Goal: Transaction & Acquisition: Purchase product/service

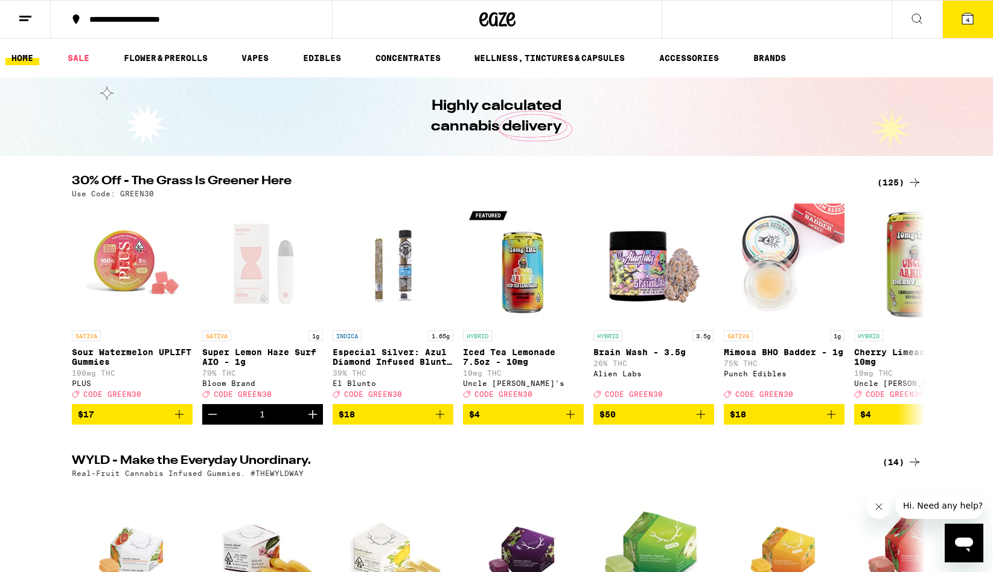
click at [885, 188] on div "(125)" at bounding box center [899, 182] width 45 height 14
click at [976, 32] on button "4" at bounding box center [967, 19] width 51 height 37
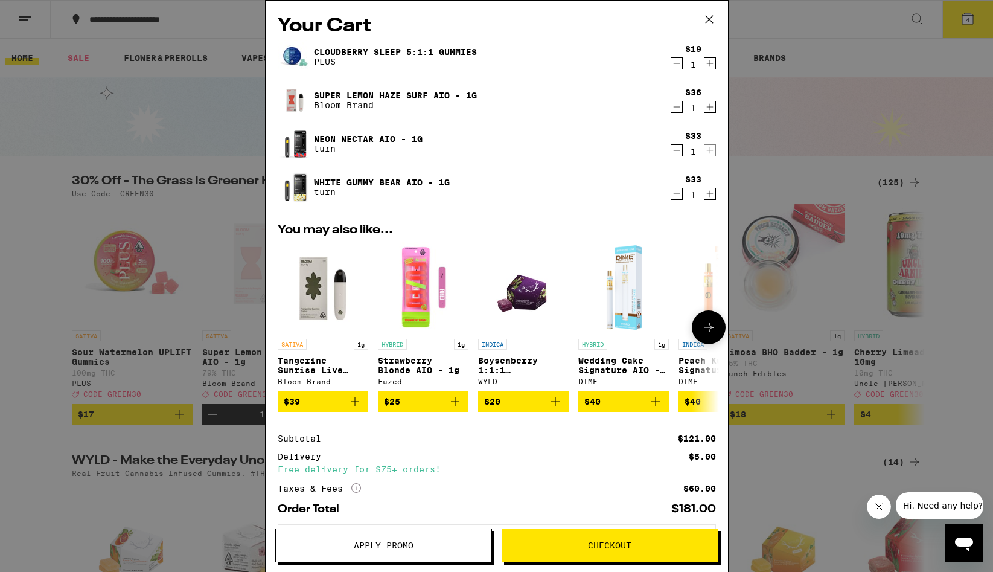
scroll to position [60, 0]
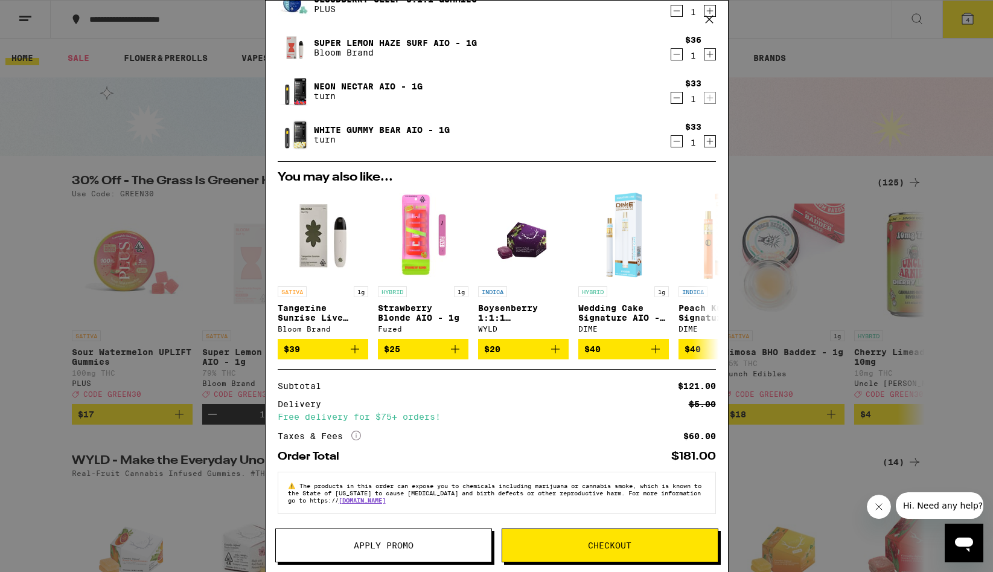
click at [358, 547] on span "Apply Promo" at bounding box center [384, 545] width 60 height 8
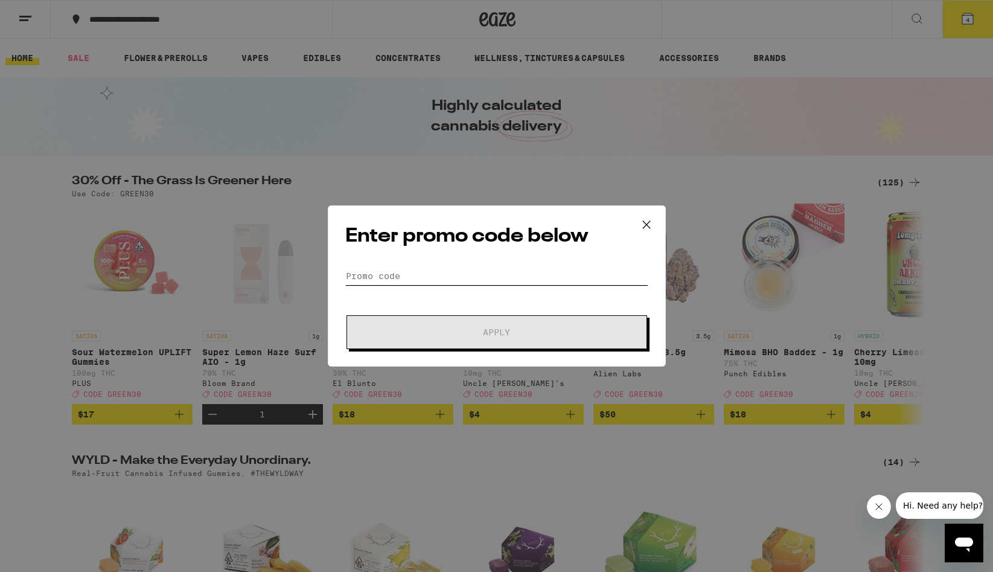
click at [432, 278] on input "Promo Code" at bounding box center [496, 276] width 303 height 18
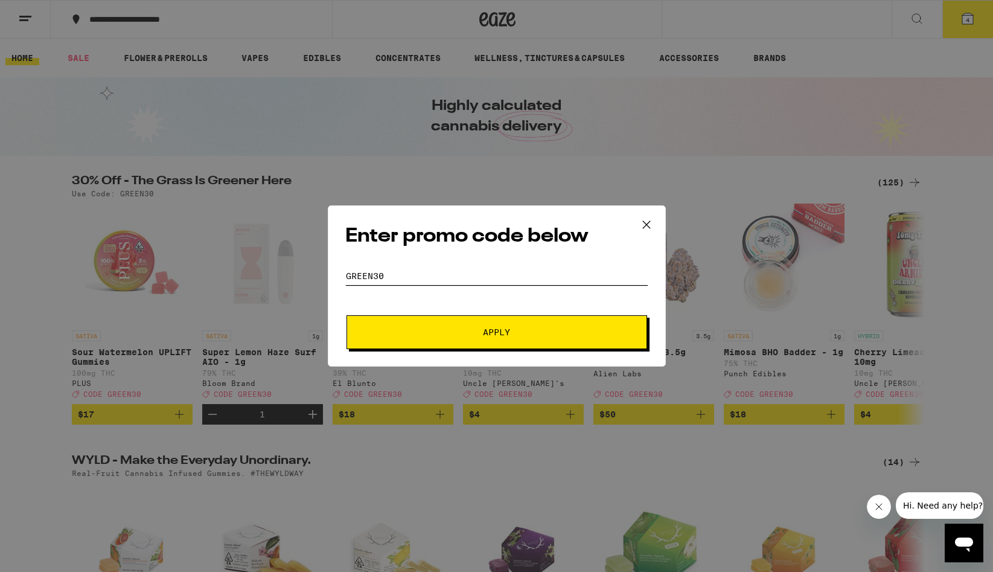
type input "green30"
click at [476, 333] on span "Apply" at bounding box center [496, 332] width 217 height 8
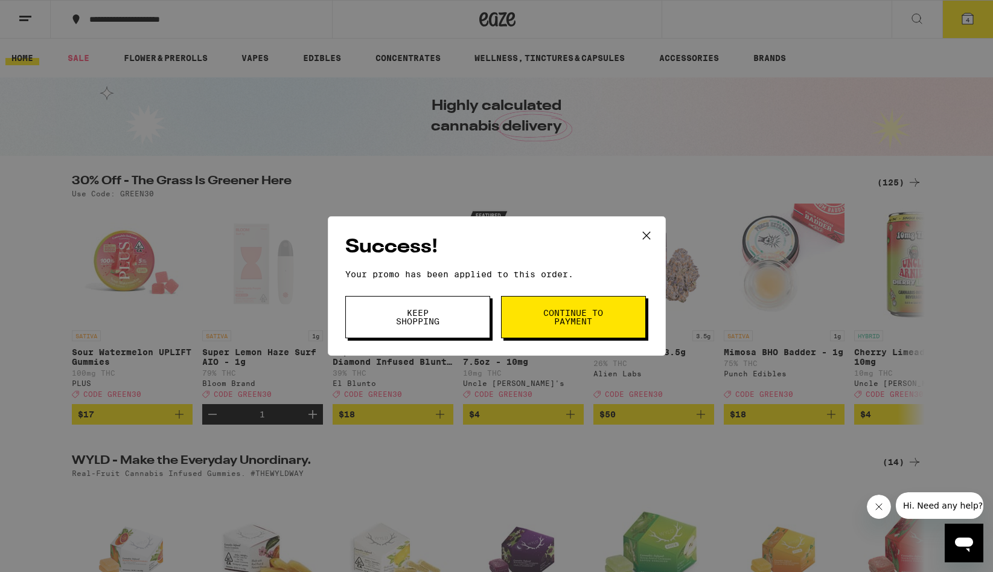
click at [419, 316] on span "Keep Shopping" at bounding box center [418, 317] width 62 height 17
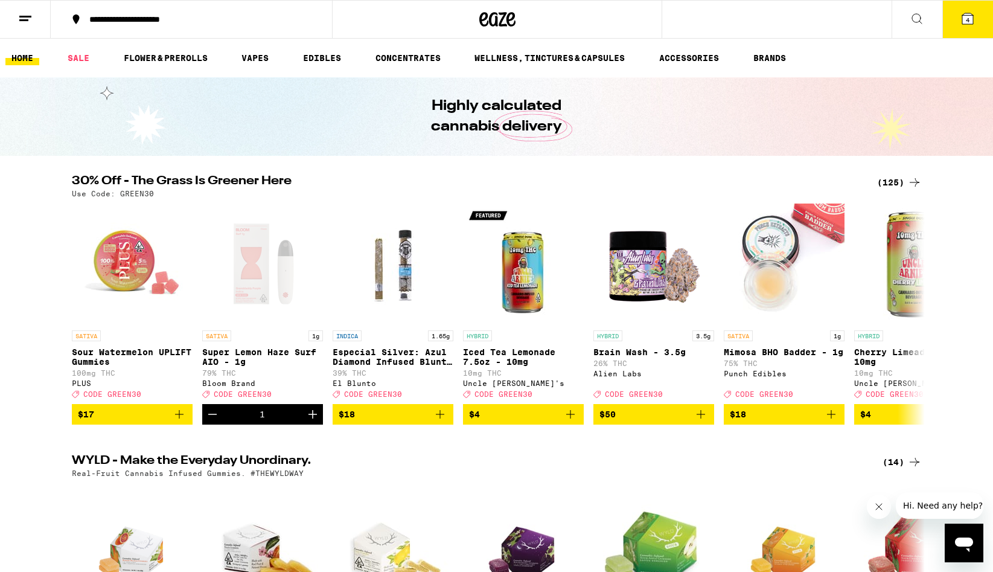
click at [970, 23] on icon at bounding box center [967, 18] width 11 height 11
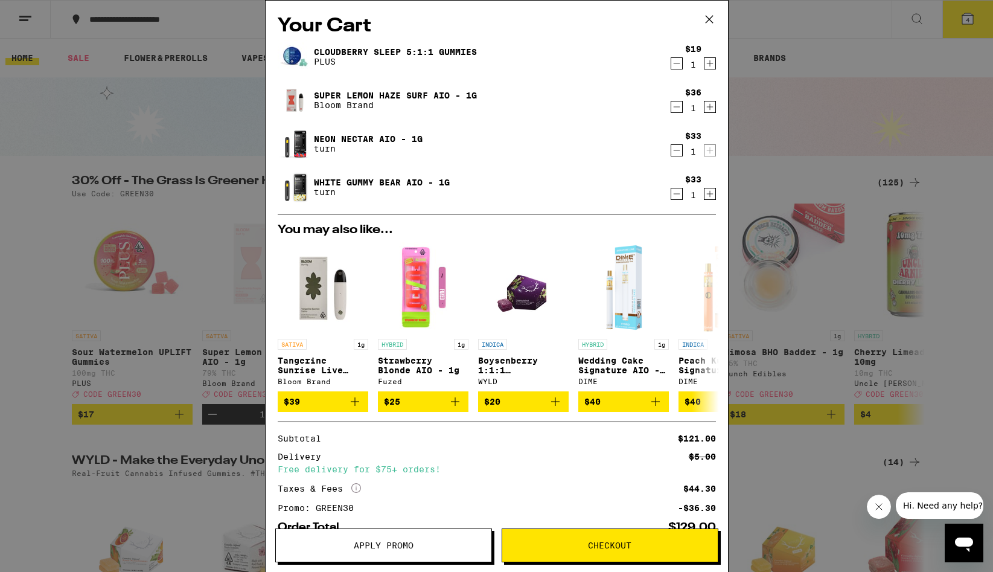
click at [361, 181] on link "White Gummy Bear AIO - 1g" at bounding box center [382, 183] width 136 height 10
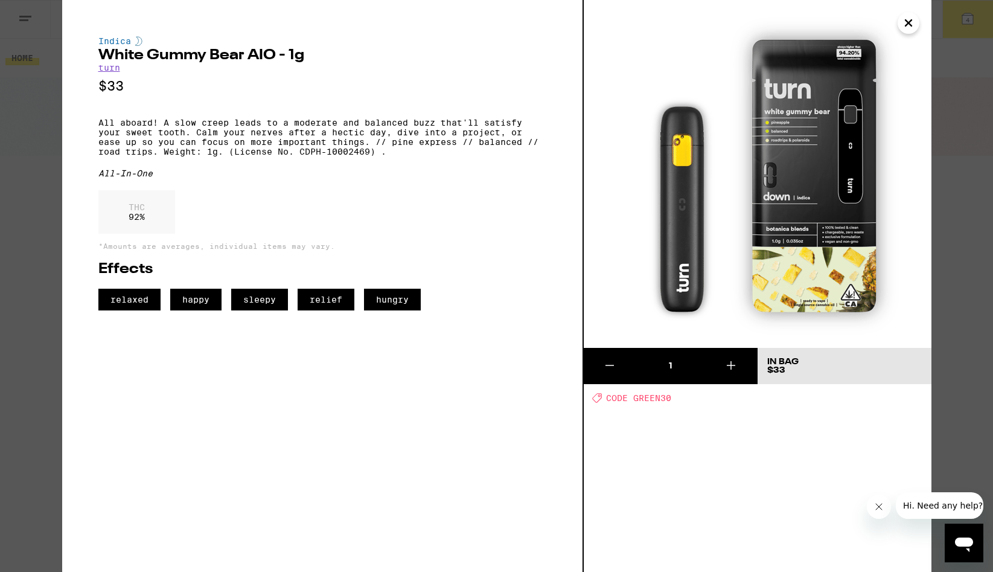
click at [34, 179] on div "Indica White Gummy Bear AIO - 1g turn $33 All aboard! A slow creep leads to a m…" at bounding box center [496, 286] width 993 height 572
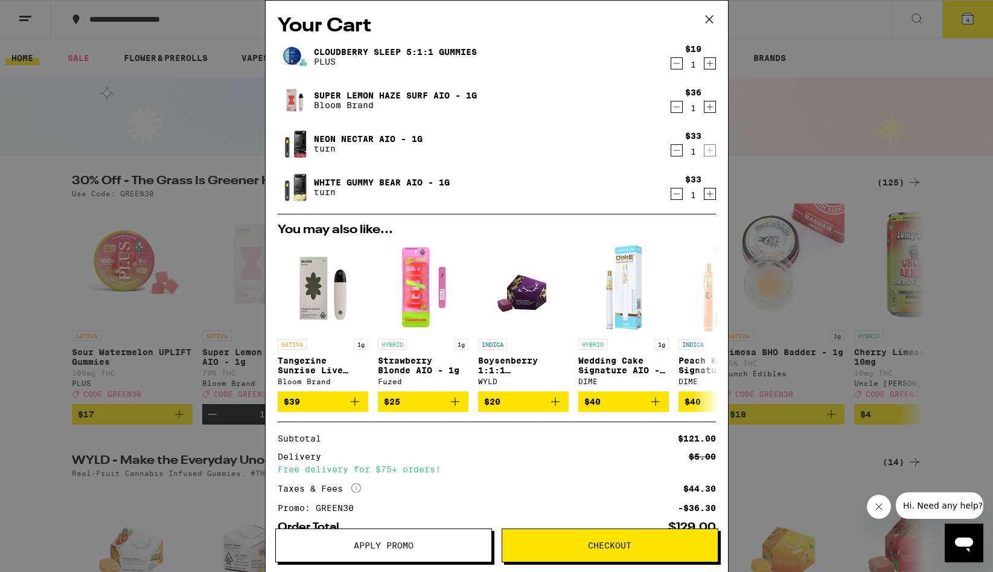
click at [332, 134] on link "Neon Nectar AIO - 1g" at bounding box center [368, 139] width 109 height 10
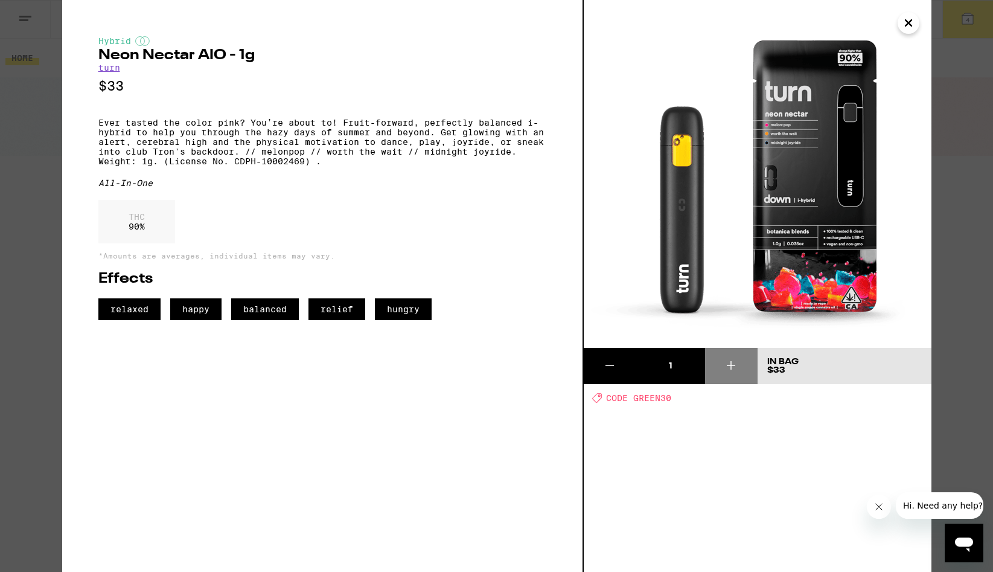
click at [36, 242] on div "Hybrid Neon Nectar AIO - 1g turn $33 Ever tasted the color pink? You’re about t…" at bounding box center [496, 286] width 993 height 572
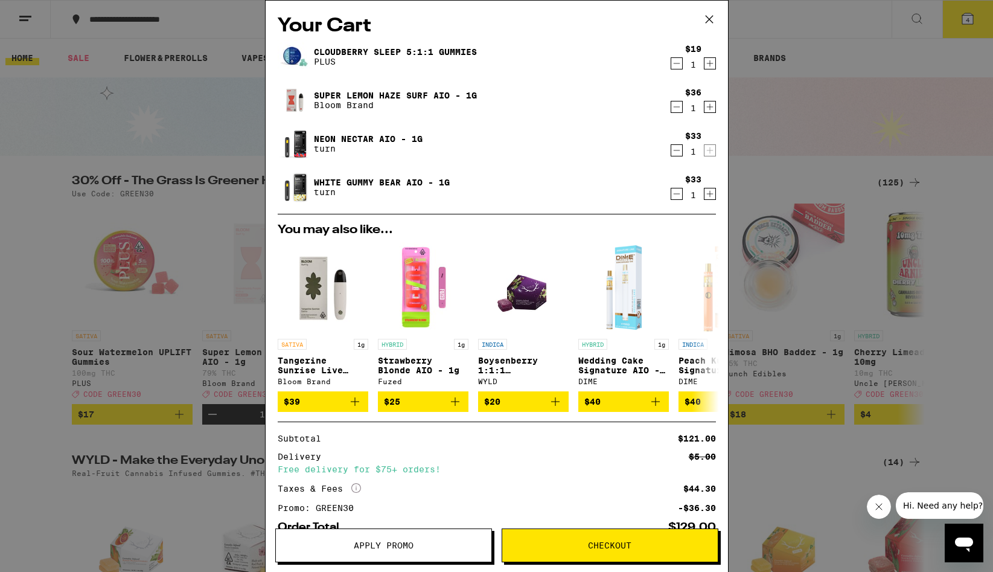
scroll to position [78, 0]
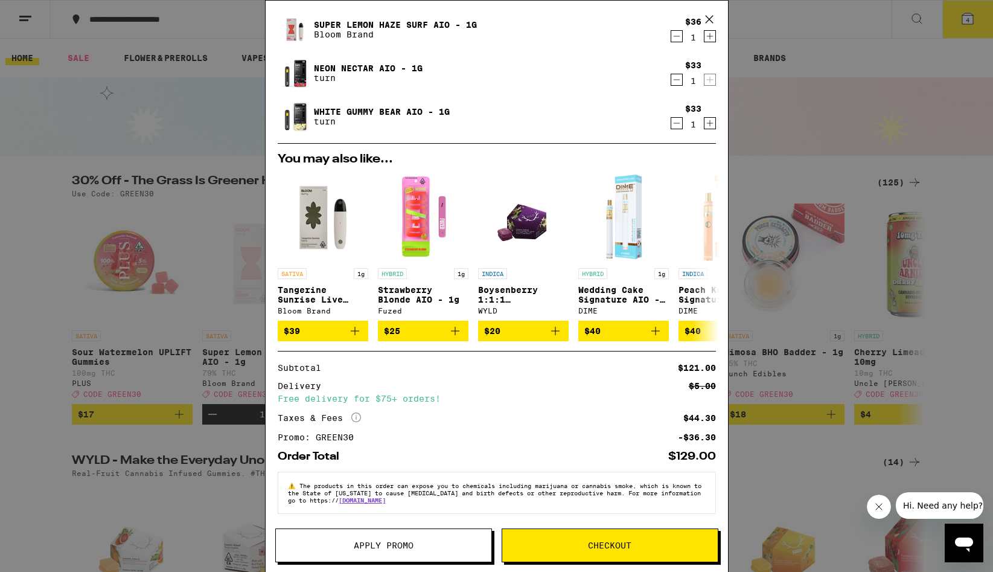
click at [638, 557] on button "Checkout" at bounding box center [610, 545] width 217 height 34
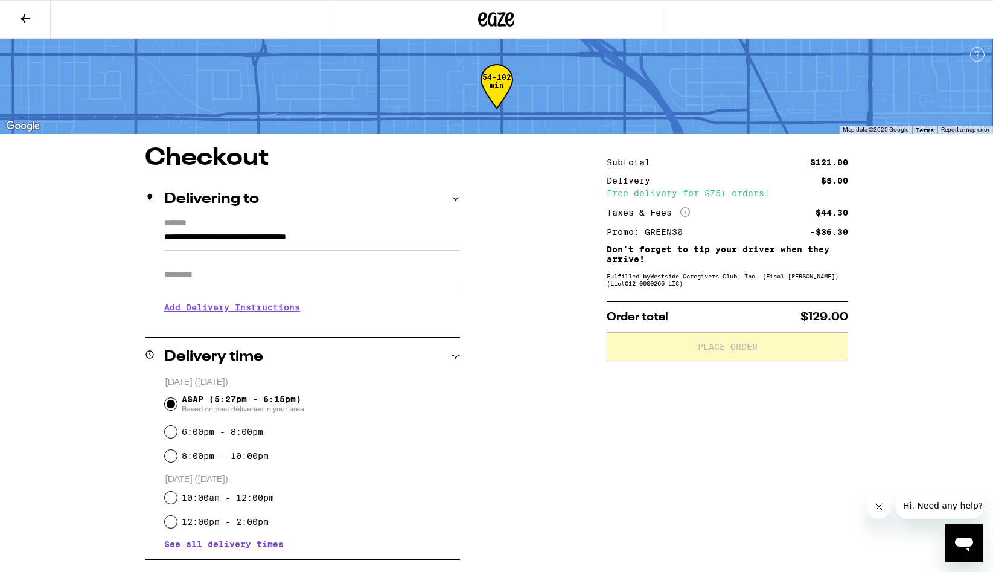
click at [311, 280] on input "Apt/Suite" at bounding box center [312, 274] width 296 height 29
type input "****"
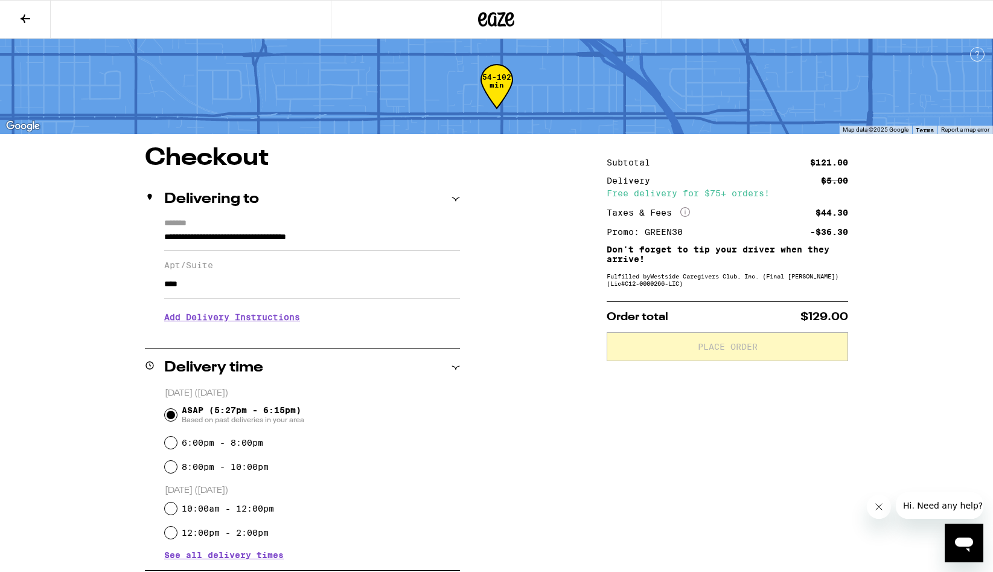
click at [248, 325] on h3 "Add Delivery Instructions" at bounding box center [312, 317] width 296 height 28
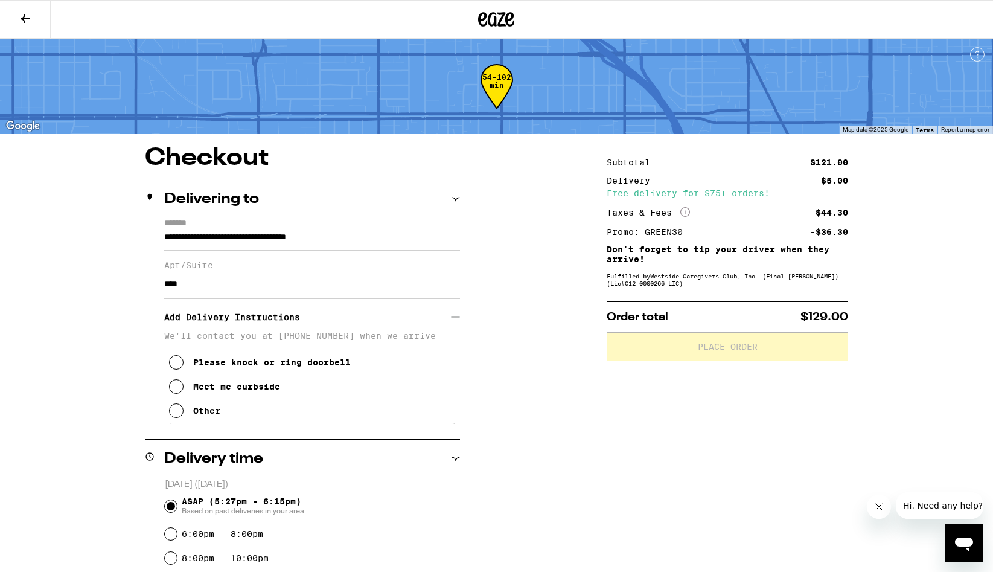
click at [229, 341] on p "We'll contact you at (805) 550-7405 when we arrive" at bounding box center [312, 336] width 296 height 10
click at [205, 415] on div "Other" at bounding box center [206, 411] width 27 height 10
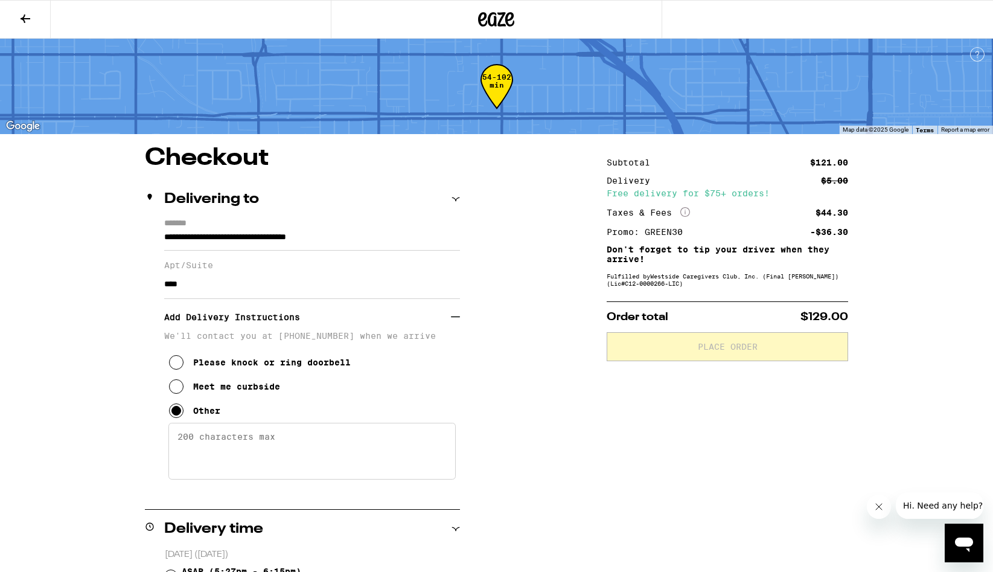
click at [219, 443] on textarea "Enter any other delivery instructions you want driver to know" at bounding box center [311, 451] width 287 height 57
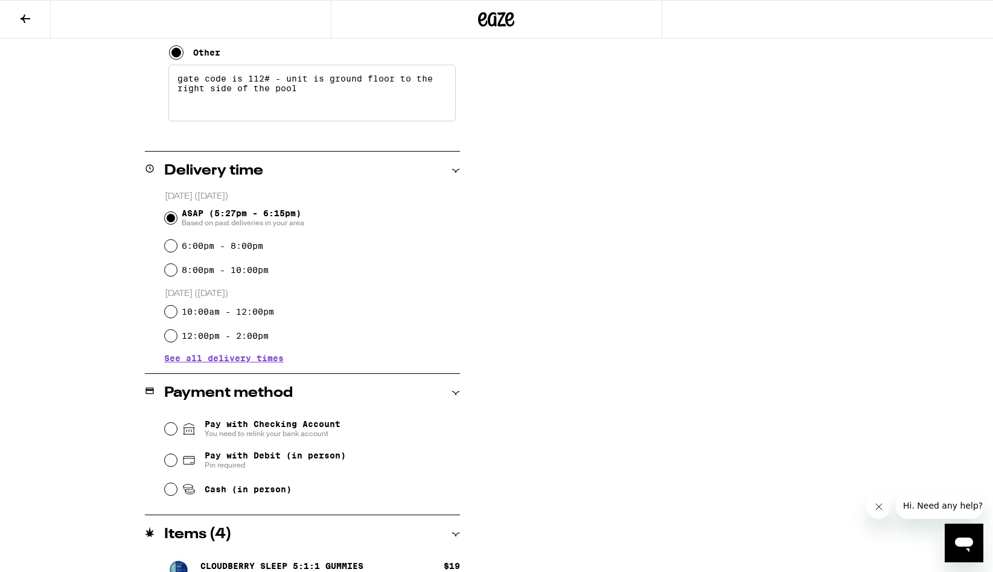
scroll to position [377, 0]
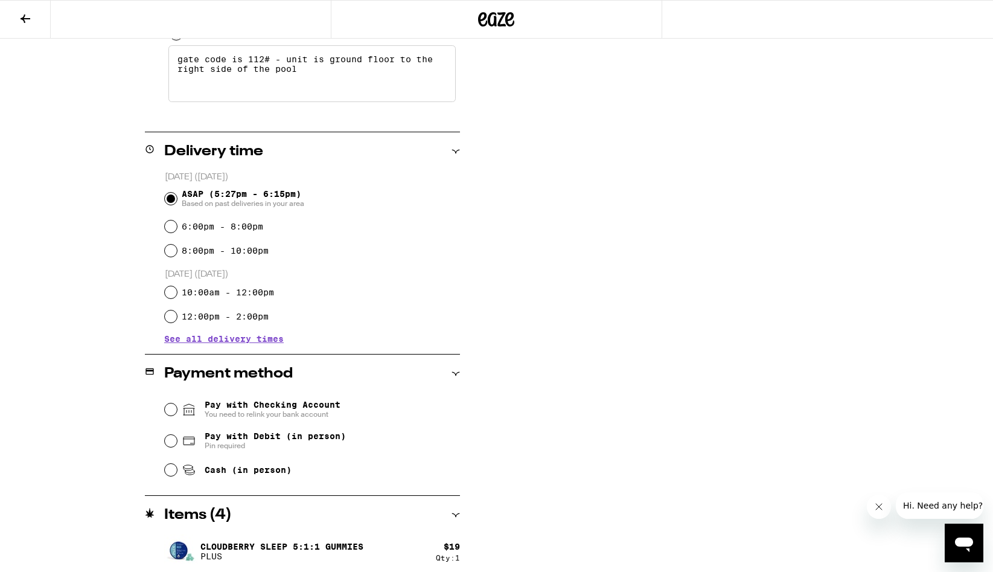
type textarea "gate code is 112# - unit is ground floor to the right side of the pool"
click at [288, 438] on span "Pay with Debit (in person)" at bounding box center [275, 436] width 141 height 10
click at [177, 438] on input "Pay with Debit (in person) Pin required" at bounding box center [171, 441] width 12 height 12
radio input "true"
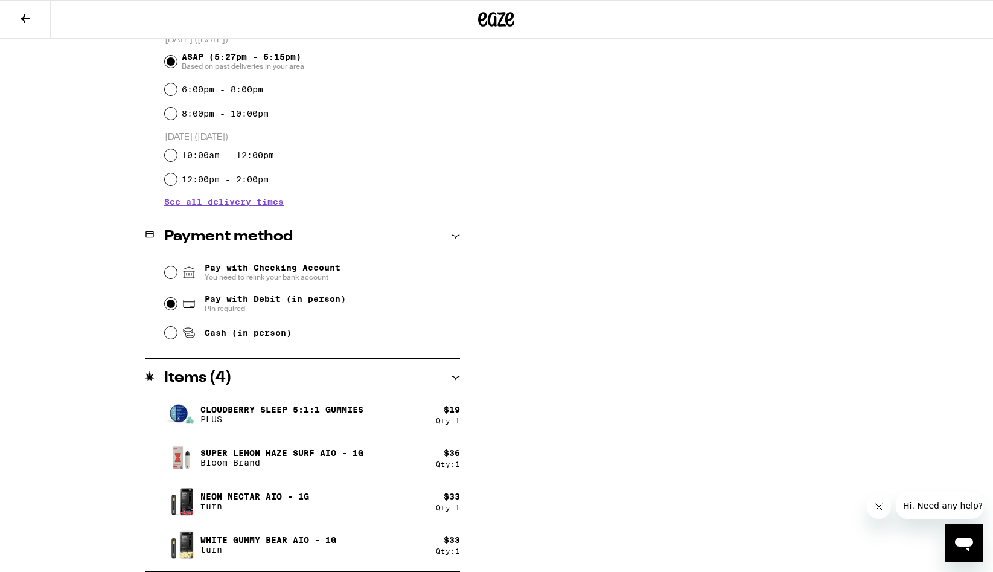
scroll to position [0, 0]
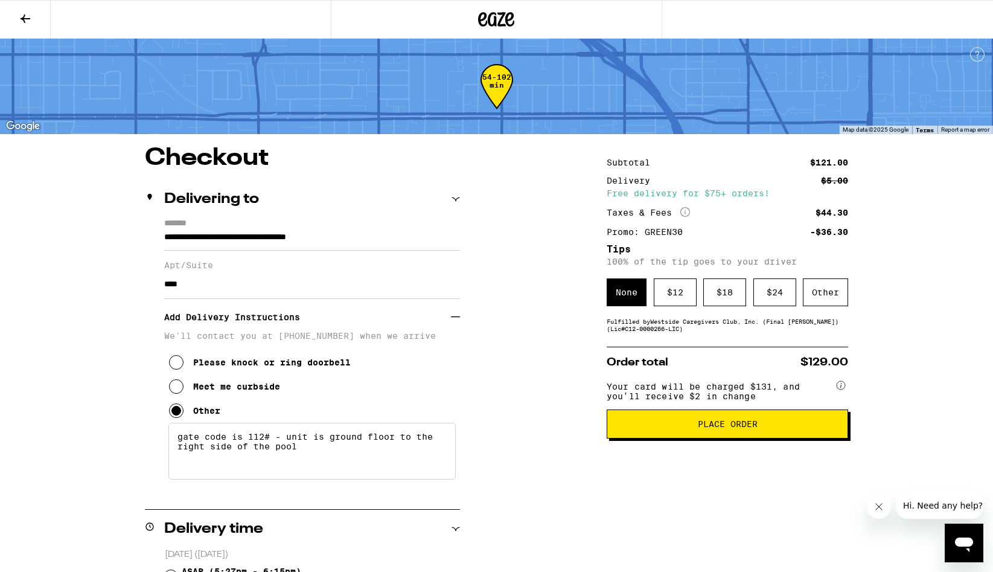
click at [754, 428] on span "Place Order" at bounding box center [728, 424] width 60 height 8
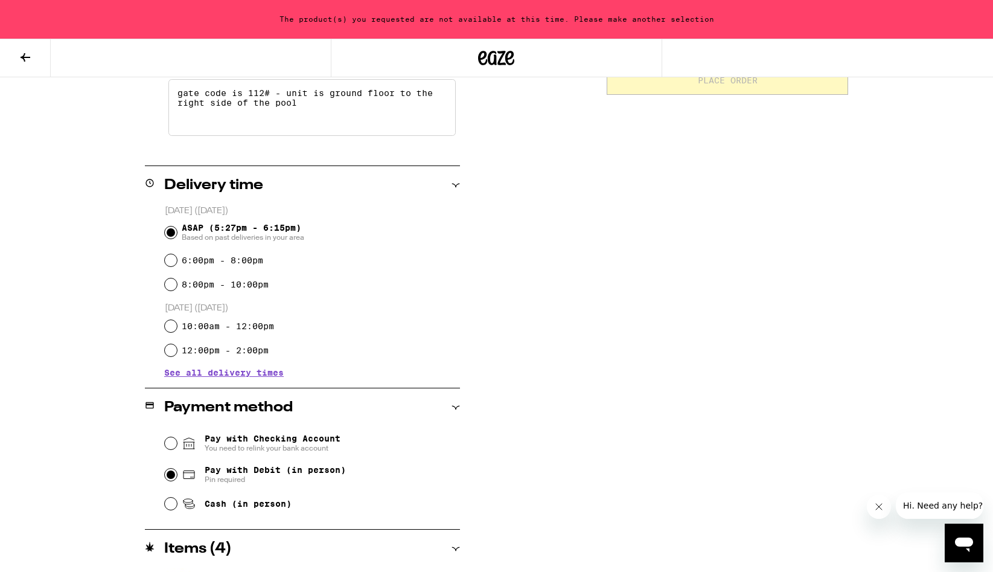
scroll to position [553, 0]
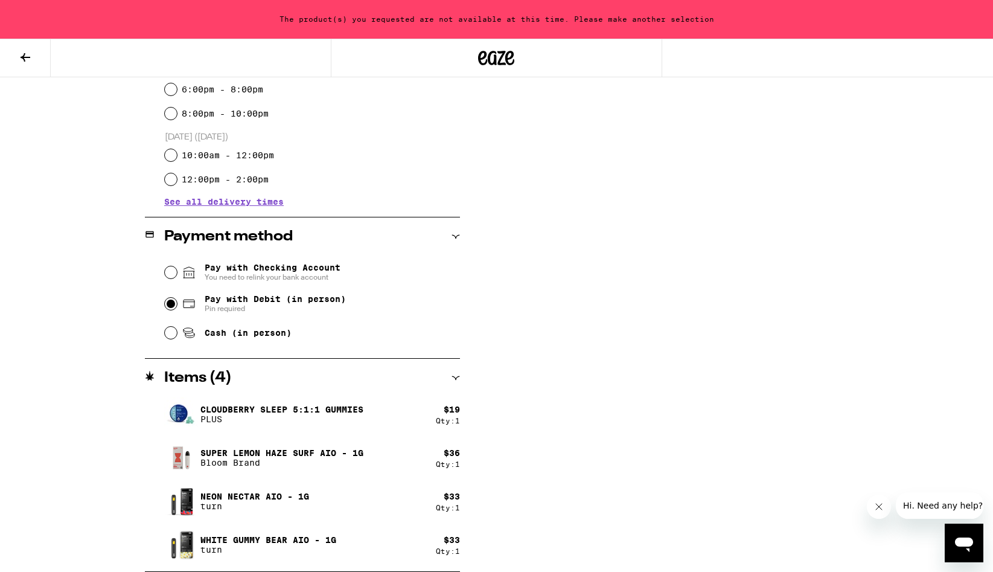
click at [28, 61] on icon at bounding box center [25, 57] width 14 height 14
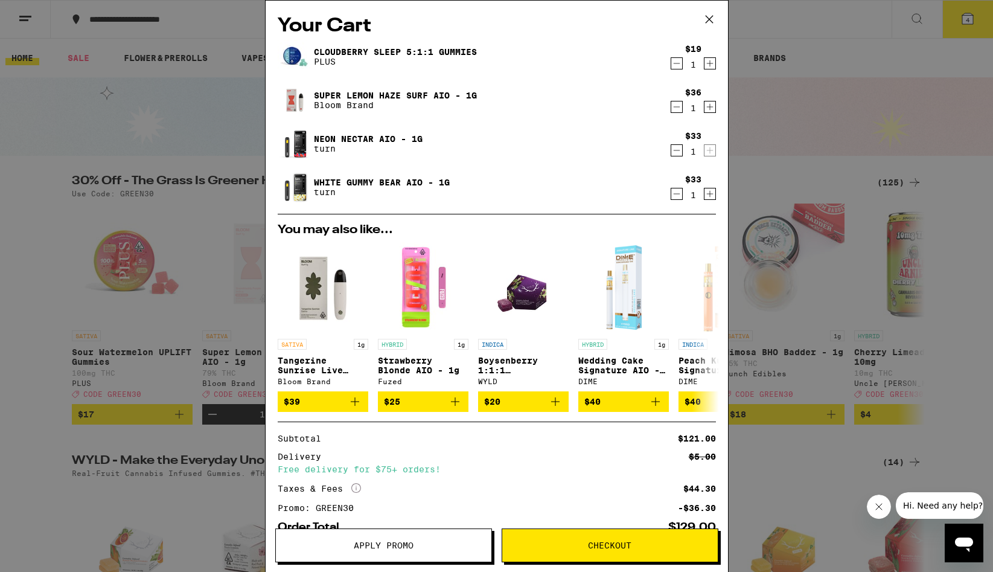
click at [863, 179] on div "Your Cart Cloudberry SLEEP 5:1:1 Gummies PLUS $19 1 Super Lemon Haze Surf AIO -…" at bounding box center [496, 286] width 993 height 572
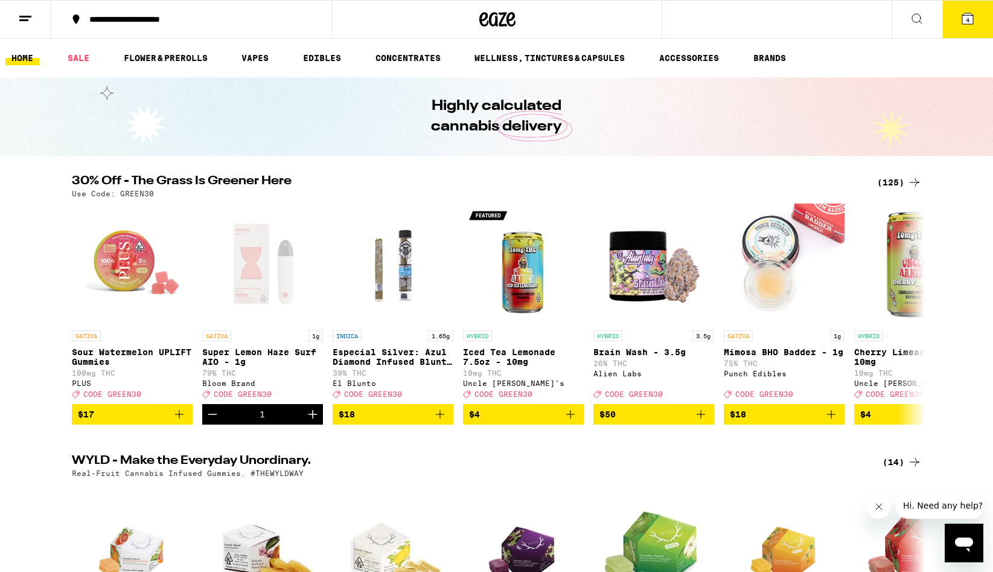
scroll to position [3, 0]
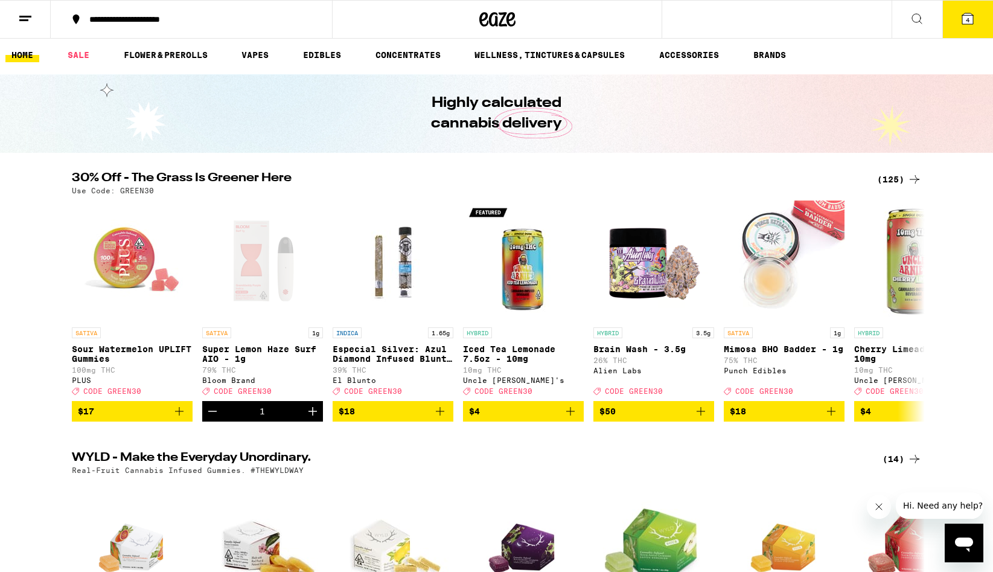
click at [977, 11] on button "4" at bounding box center [967, 19] width 51 height 37
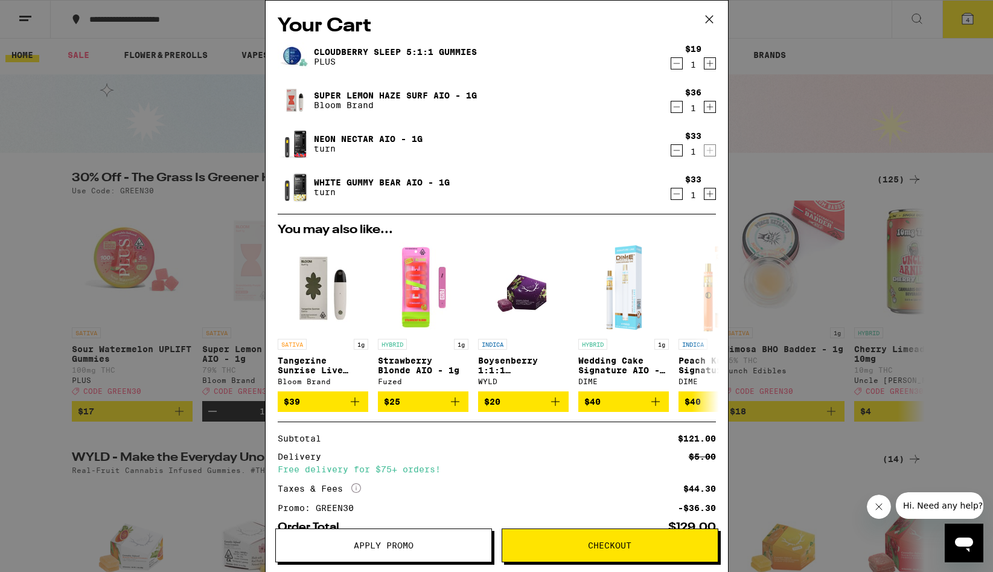
click at [610, 558] on button "Checkout" at bounding box center [610, 545] width 217 height 34
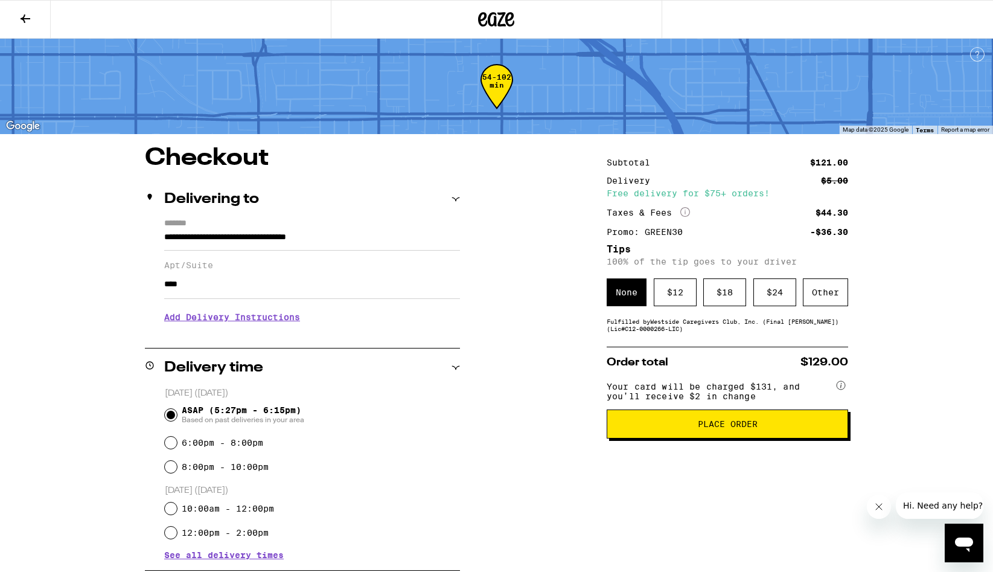
click at [31, 18] on icon at bounding box center [25, 18] width 14 height 14
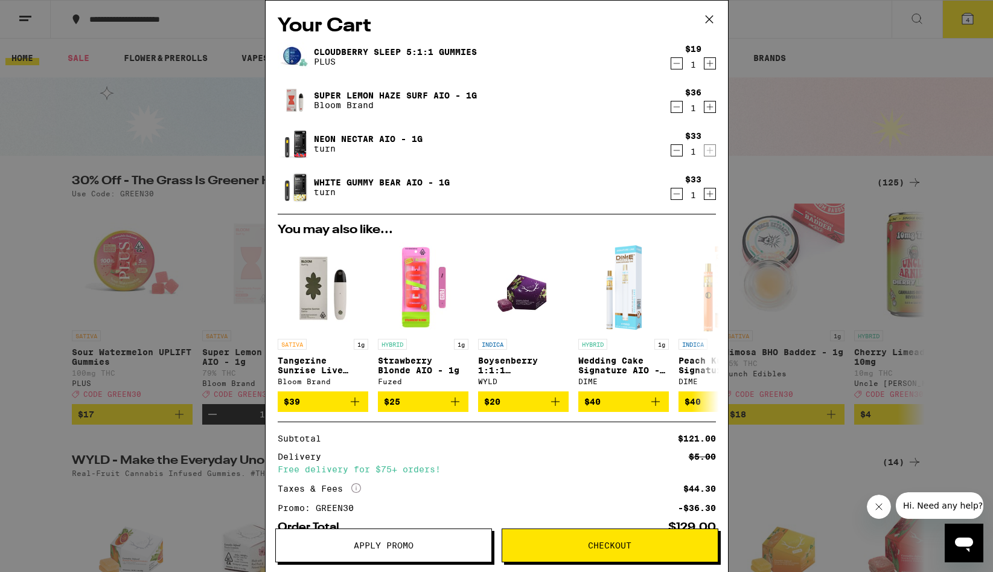
click at [373, 178] on link "White Gummy Bear AIO - 1g" at bounding box center [382, 183] width 136 height 10
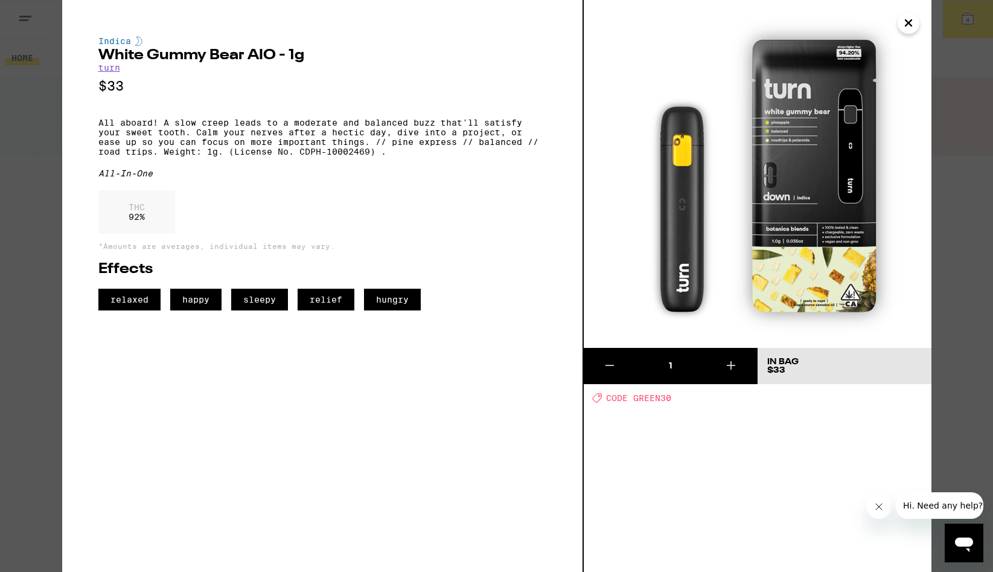
click at [71, 242] on div "Indica White Gummy Bear AIO - 1g turn $33 All aboard! A slow creep leads to a m…" at bounding box center [323, 286] width 522 height 572
click at [56, 234] on div "Indica White Gummy Bear AIO - 1g turn $33 All aboard! A slow creep leads to a m…" at bounding box center [496, 286] width 993 height 572
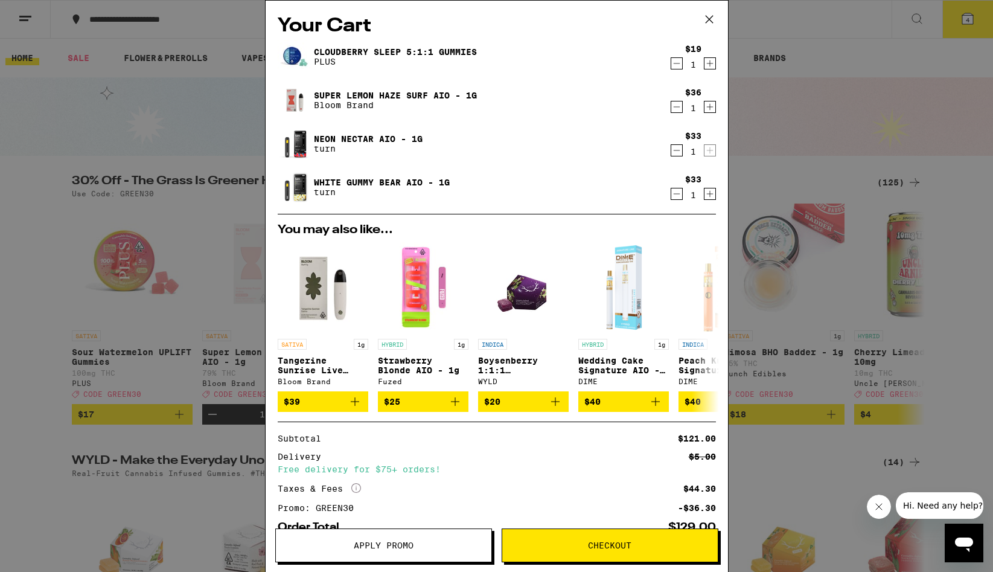
click at [397, 135] on link "Neon Nectar AIO - 1g" at bounding box center [368, 139] width 109 height 10
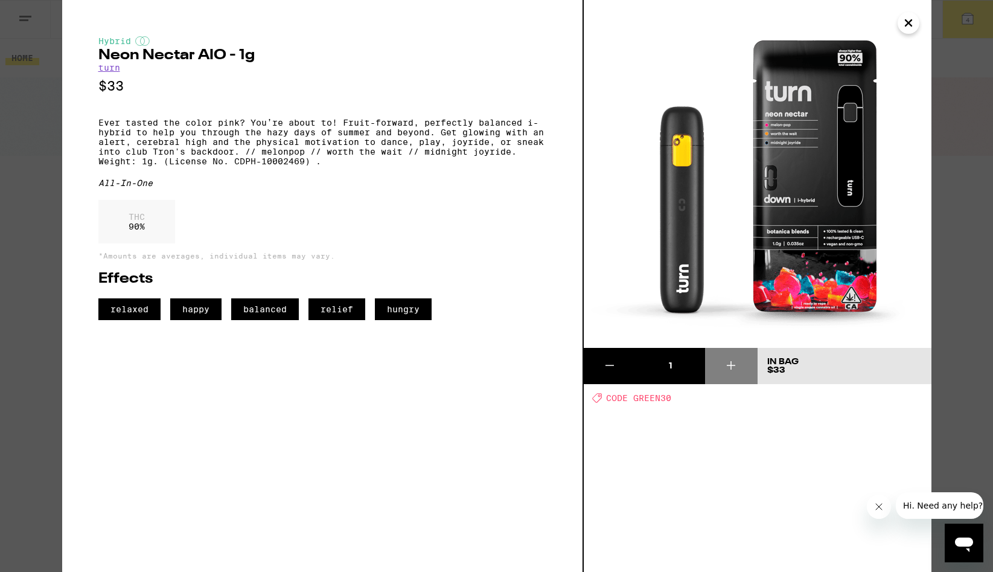
click at [80, 269] on div "Hybrid Neon Nectar AIO - 1g turn $33 Ever tasted the color pink? You’re about t…" at bounding box center [323, 286] width 522 height 572
click at [34, 137] on div "Hybrid Neon Nectar AIO - 1g turn $33 Ever tasted the color pink? You’re about t…" at bounding box center [496, 286] width 993 height 572
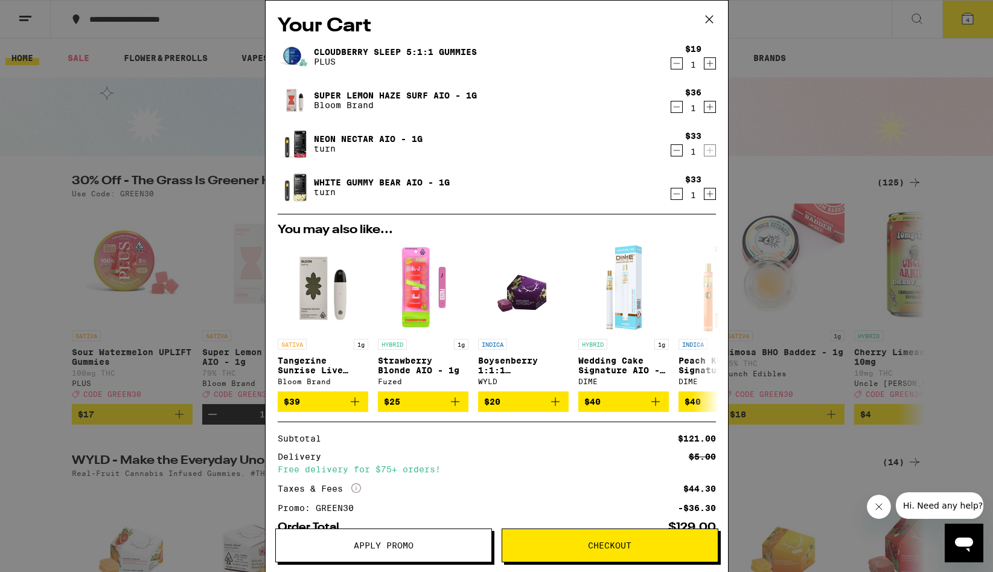
click at [348, 107] on p "Bloom Brand" at bounding box center [395, 105] width 163 height 10
click at [348, 94] on link "Super Lemon Haze Surf AIO - 1g" at bounding box center [395, 96] width 163 height 10
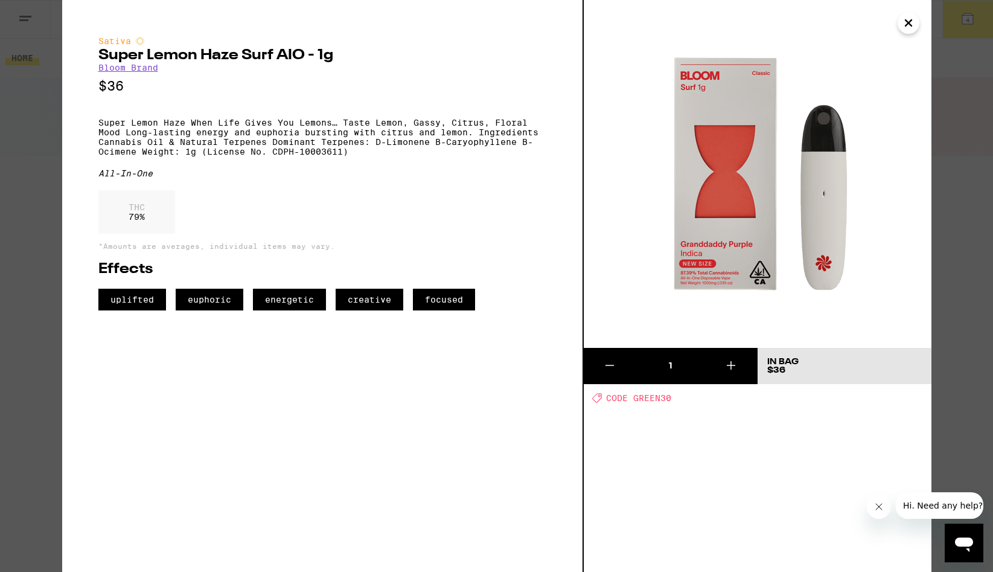
click at [33, 140] on div "Sativa Super Lemon Haze Surf AIO - 1g Bloom Brand $36 Super Lemon Haze When Lif…" at bounding box center [496, 286] width 993 height 572
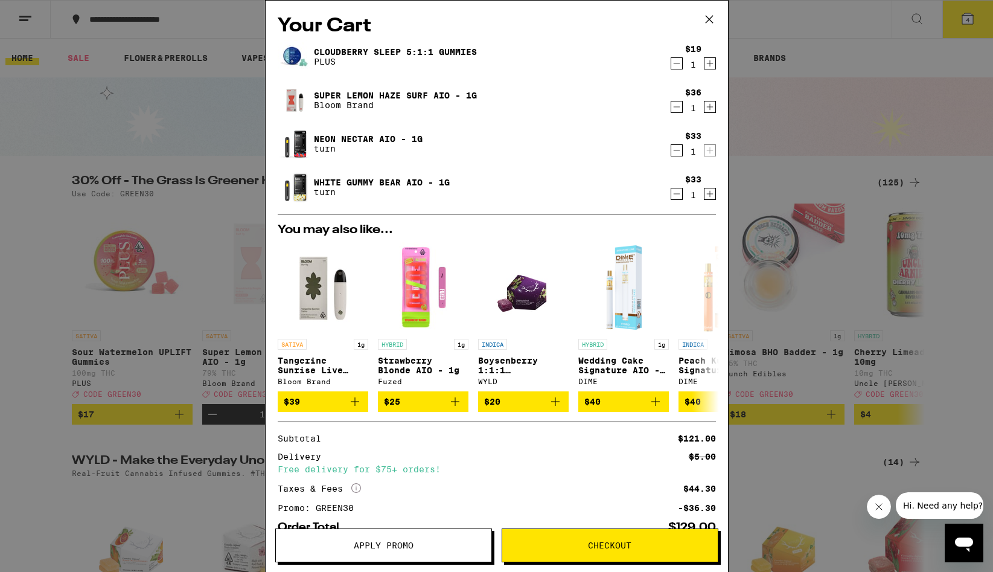
click at [351, 54] on link "Cloudberry SLEEP 5:1:1 Gummies" at bounding box center [395, 52] width 163 height 10
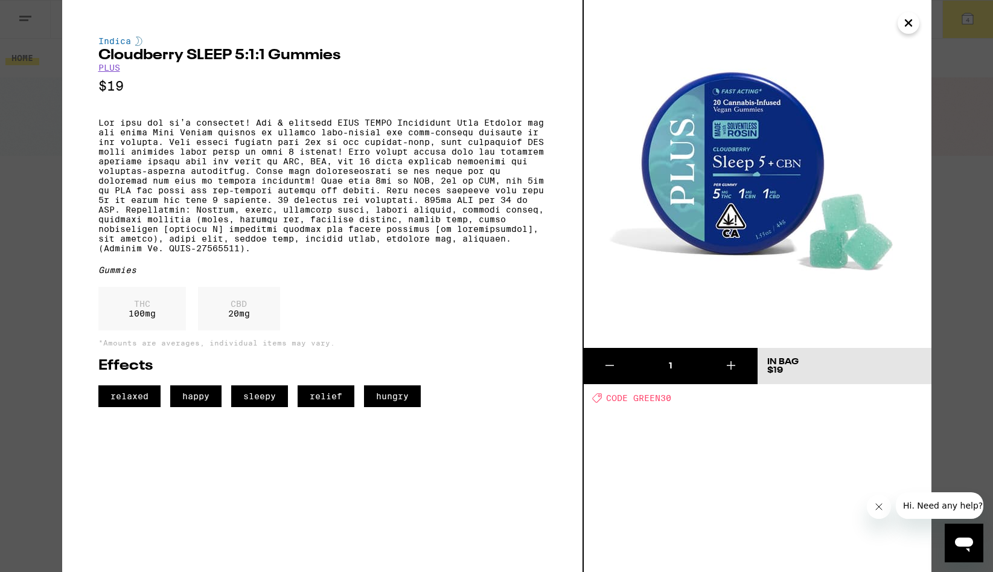
click at [964, 336] on div "Indica Cloudberry SLEEP 5:1:1 Gummies PLUS $19 Gummies THC 100 mg CBD 20 mg *Am…" at bounding box center [496, 286] width 993 height 572
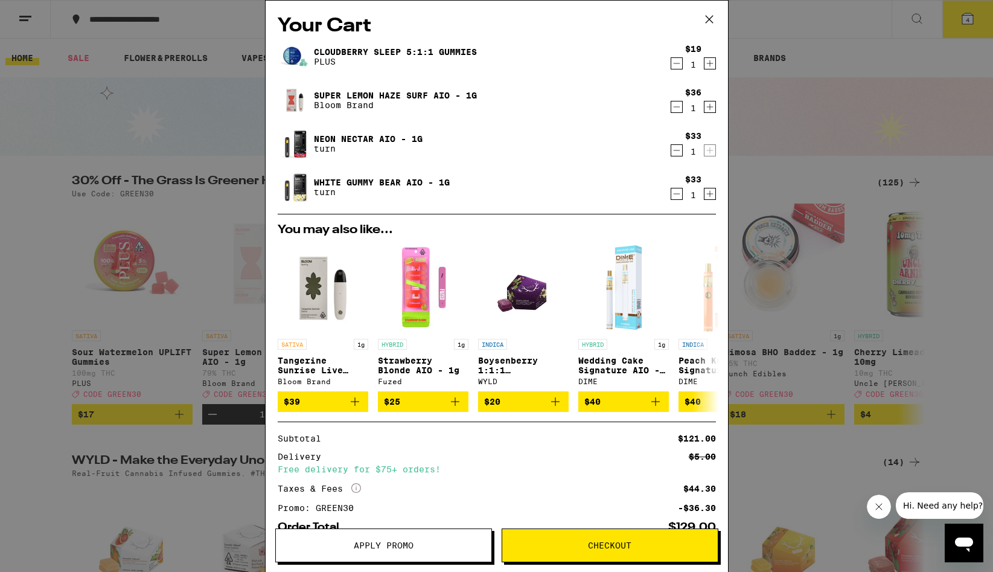
click at [710, 20] on icon at bounding box center [708, 19] width 7 height 7
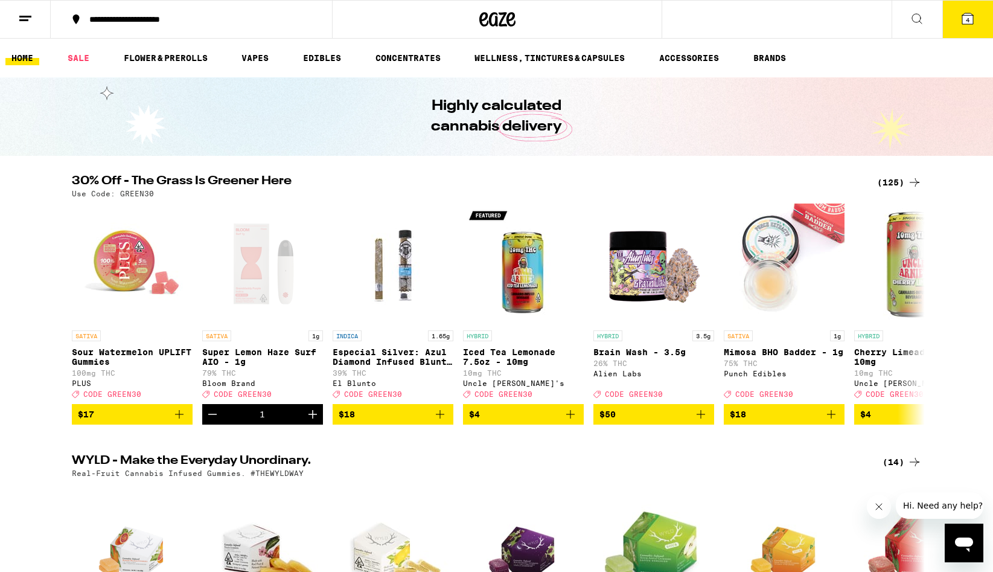
click at [886, 181] on div "(125)" at bounding box center [899, 182] width 45 height 14
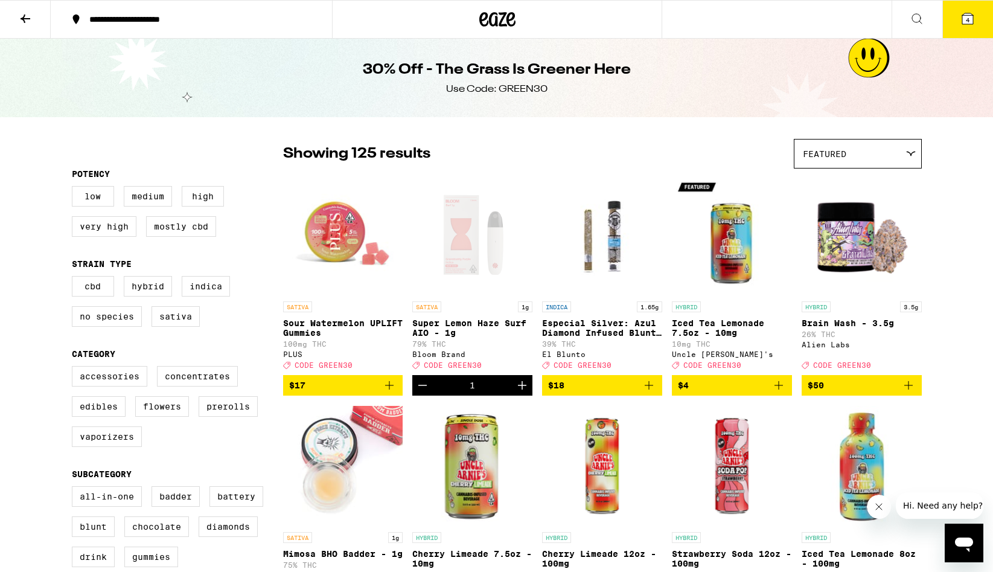
click at [418, 392] on icon "Decrement" at bounding box center [422, 385] width 14 height 14
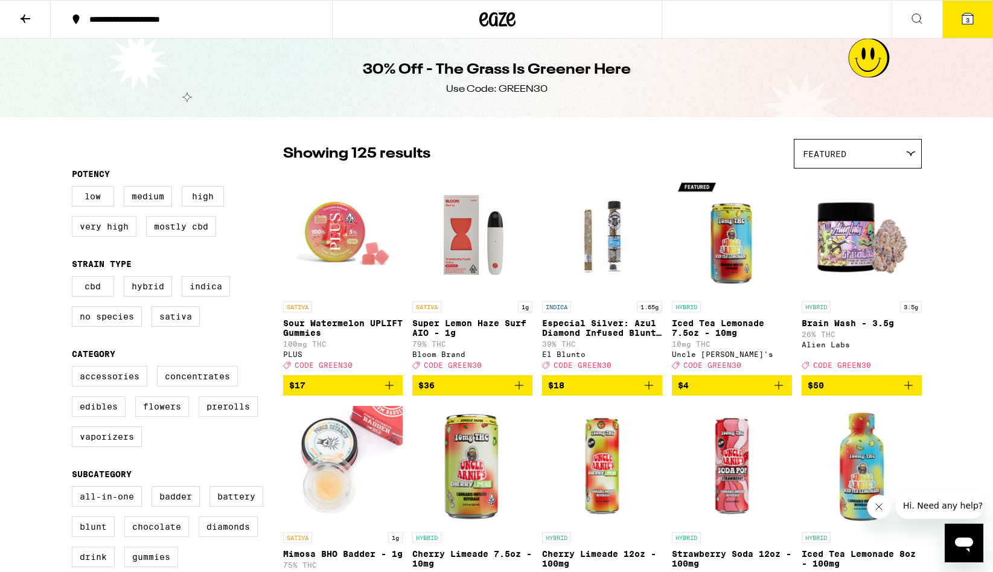
click at [516, 385] on button "$36" at bounding box center [472, 385] width 120 height 21
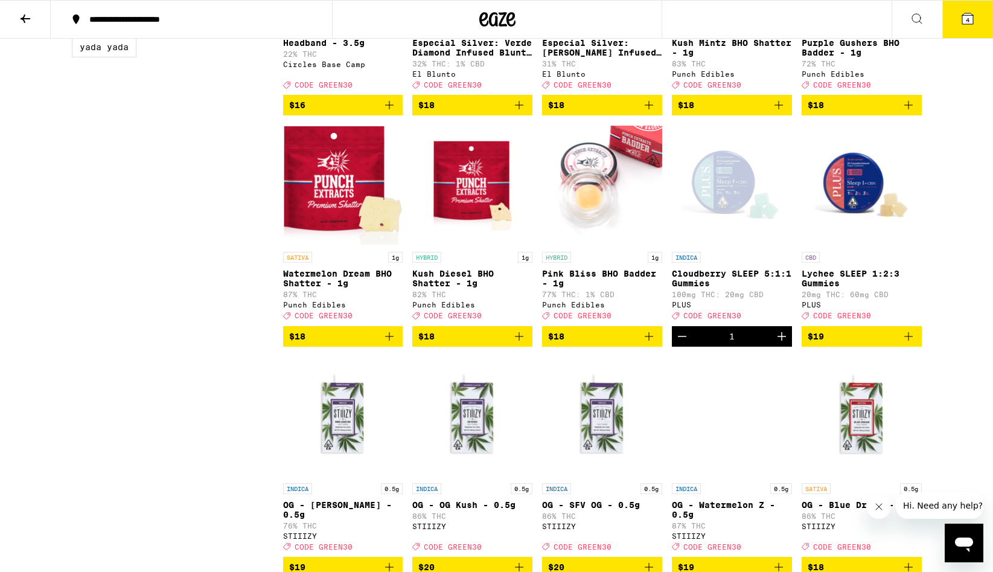
scroll to position [1239, 0]
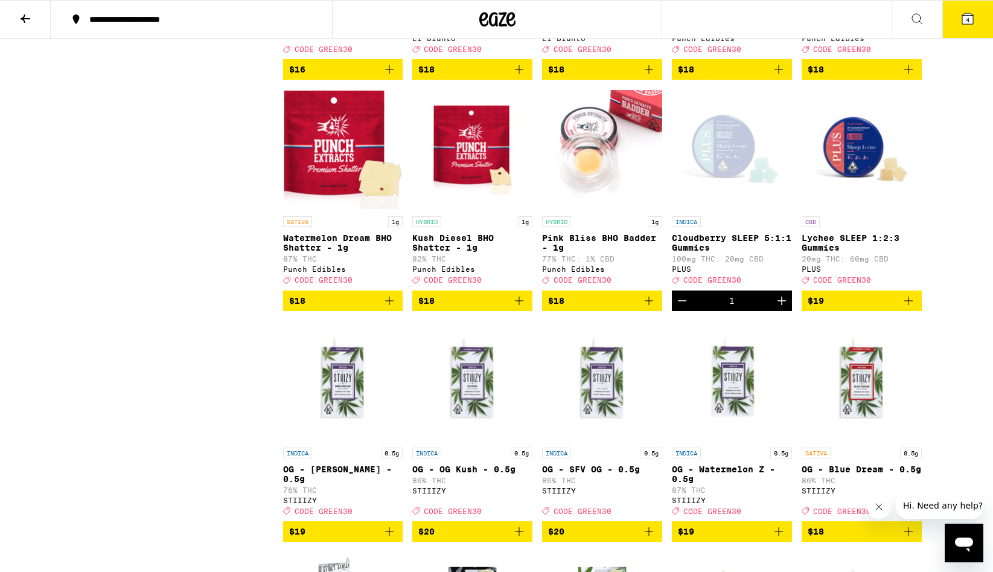
click at [688, 308] on icon "Decrement" at bounding box center [682, 300] width 14 height 14
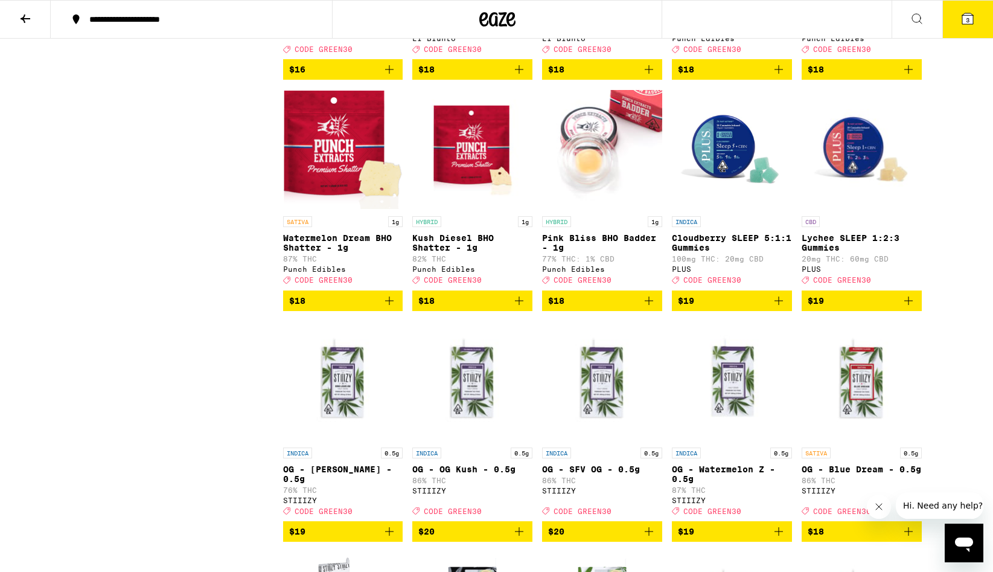
click at [779, 308] on icon "Add to bag" at bounding box center [779, 300] width 14 height 14
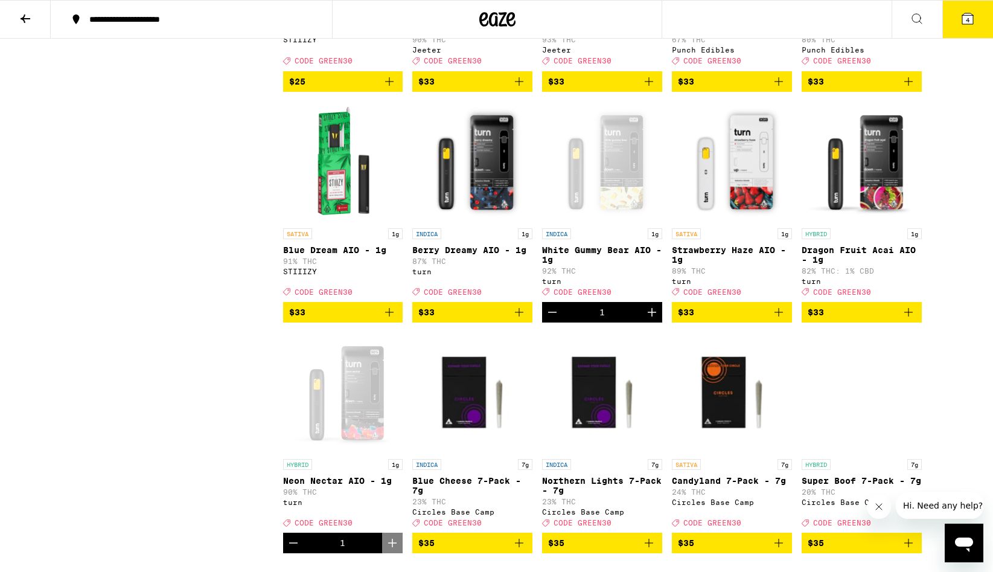
scroll to position [4070, 0]
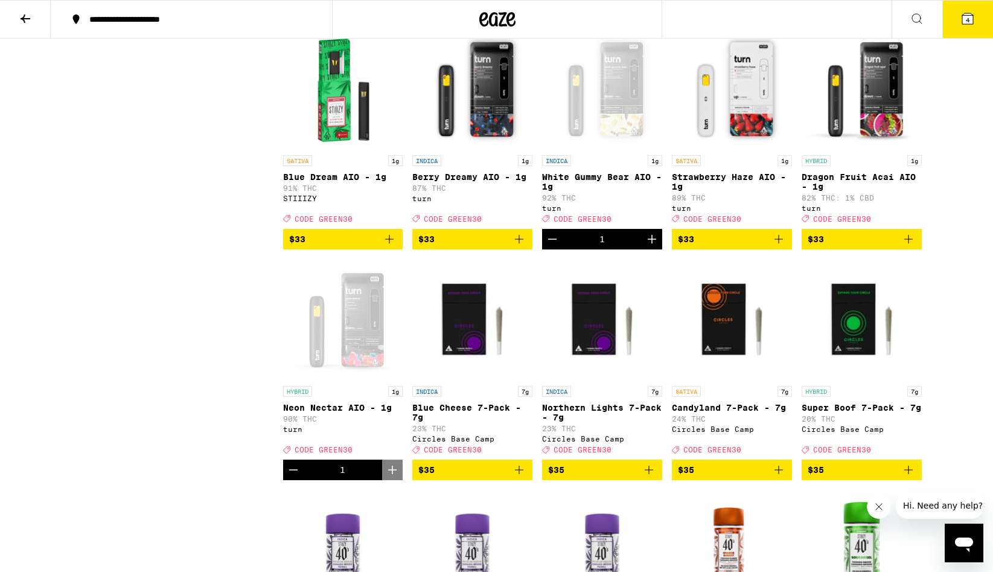
click at [553, 246] on icon "Decrement" at bounding box center [552, 239] width 14 height 14
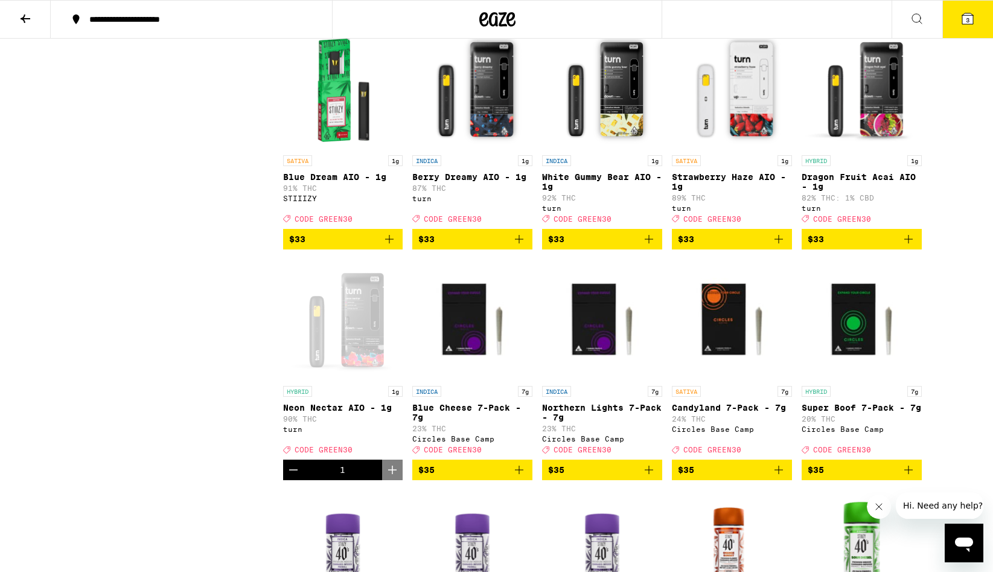
click at [642, 246] on icon "Add to bag" at bounding box center [649, 239] width 14 height 14
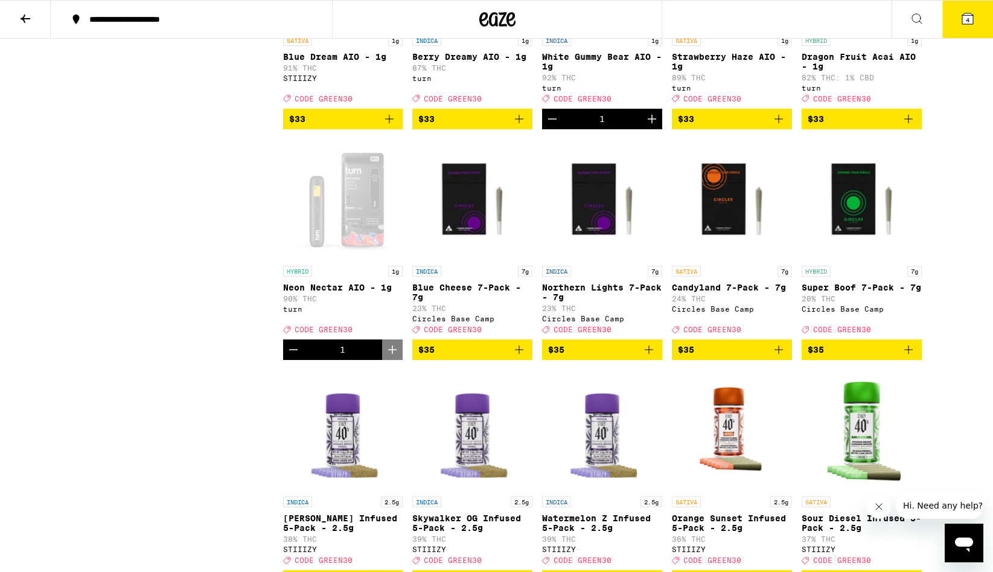
scroll to position [4219, 0]
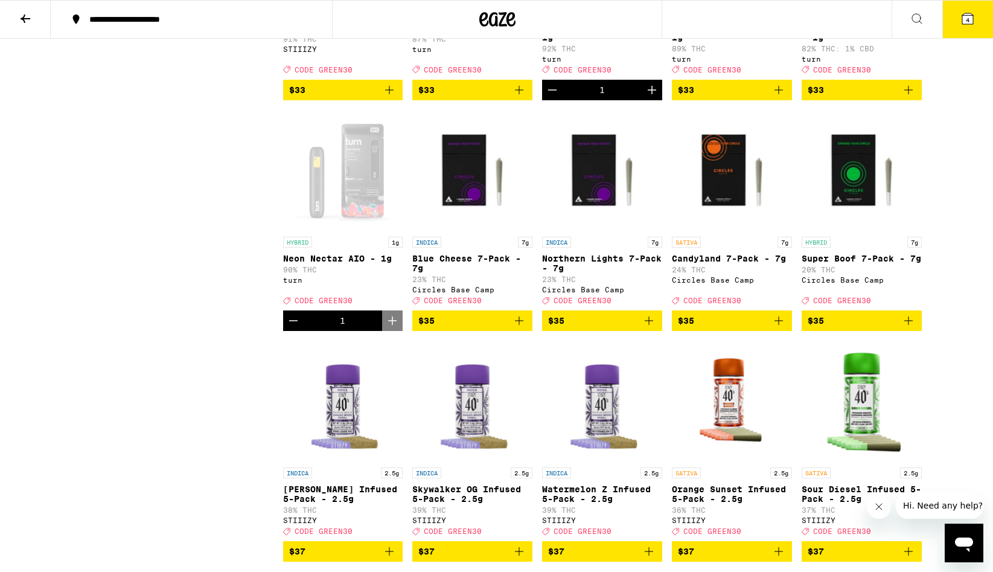
click at [300, 328] on icon "Decrement" at bounding box center [293, 320] width 14 height 14
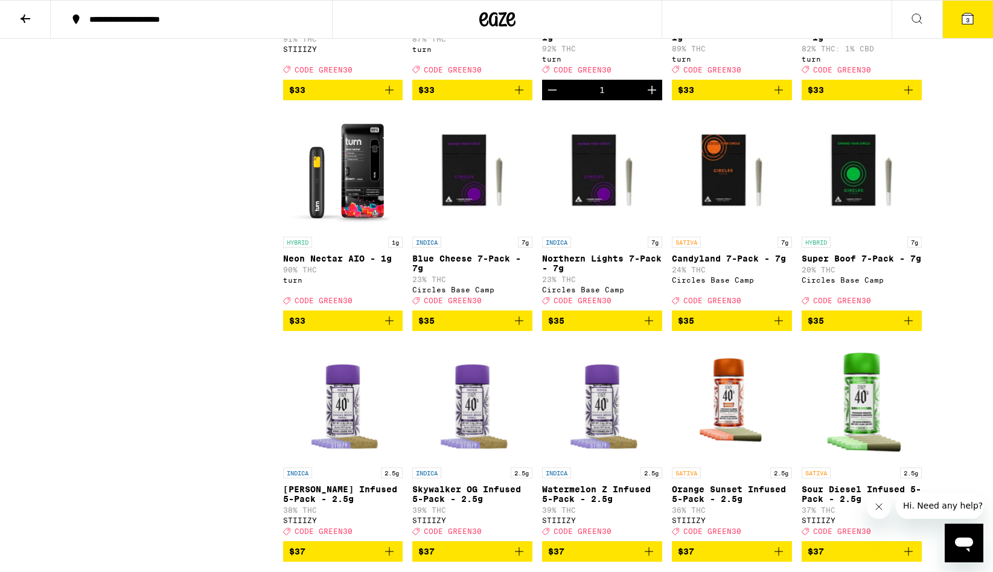
click at [389, 328] on icon "Add to bag" at bounding box center [389, 320] width 14 height 14
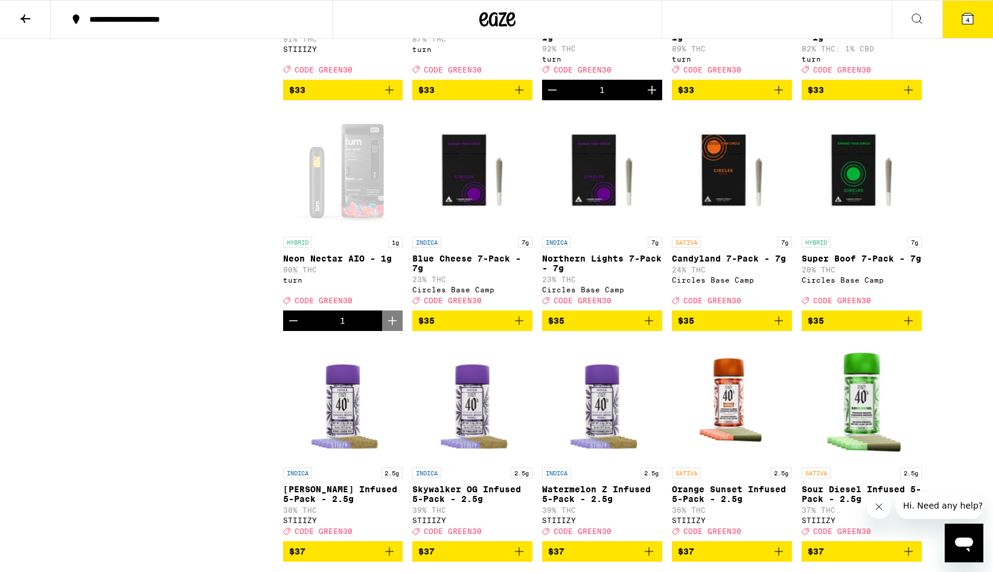
click at [966, 23] on span "4" at bounding box center [968, 19] width 4 height 7
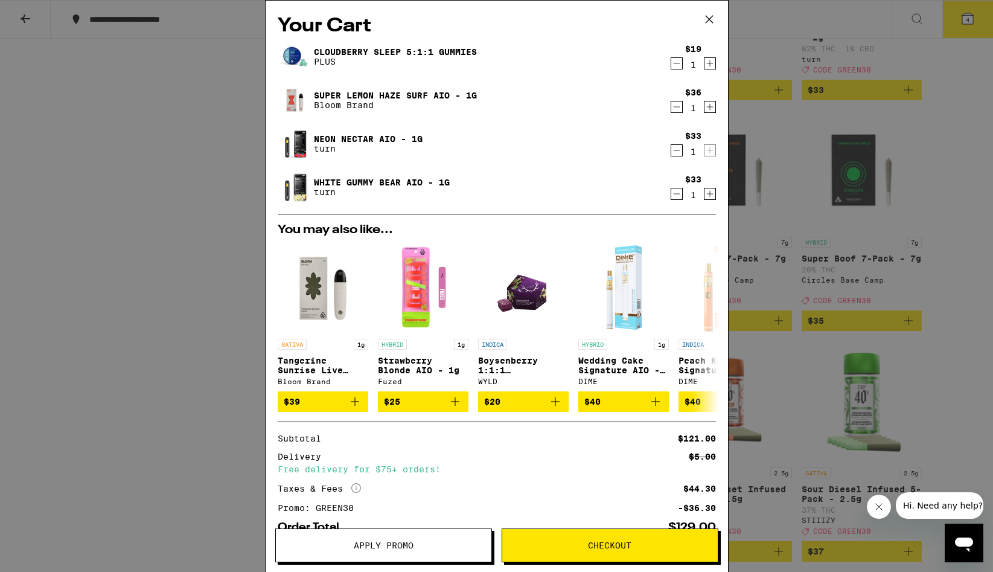
click at [598, 549] on span "Checkout" at bounding box center [609, 545] width 43 height 8
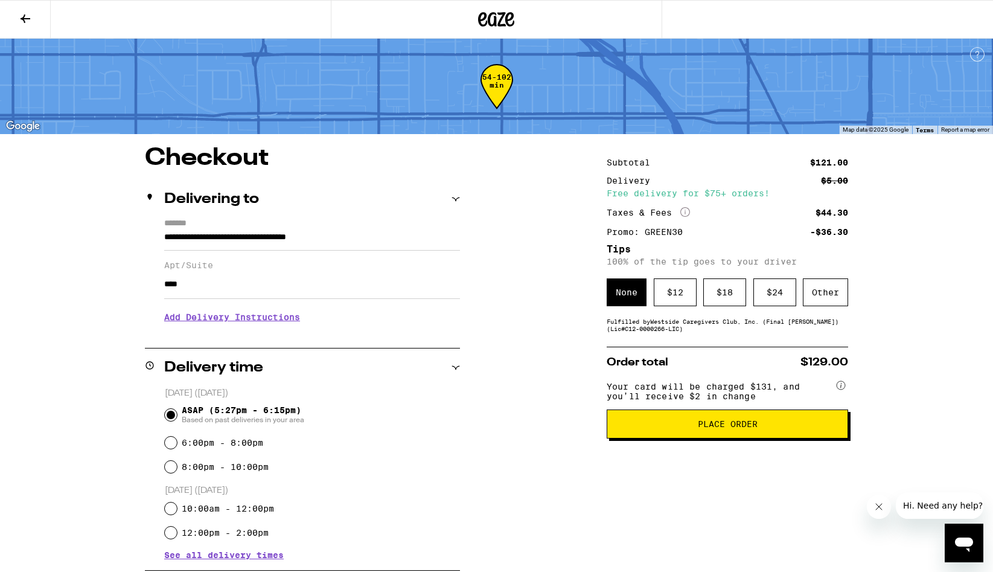
click at [246, 319] on h3 "Add Delivery Instructions" at bounding box center [312, 317] width 296 height 28
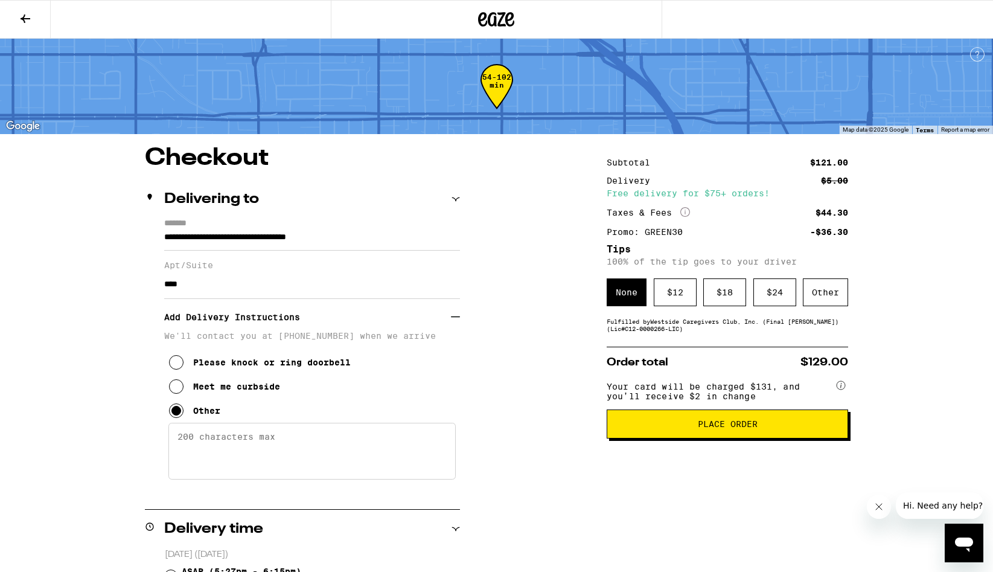
click at [212, 472] on textarea "Enter any other delivery instructions you want driver to know" at bounding box center [311, 451] width 287 height 57
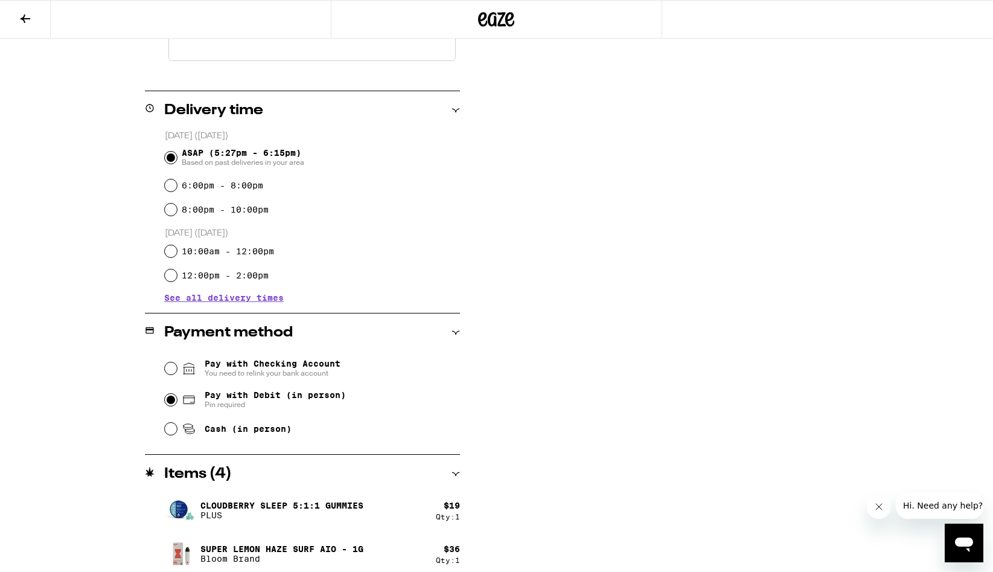
scroll to position [514, 0]
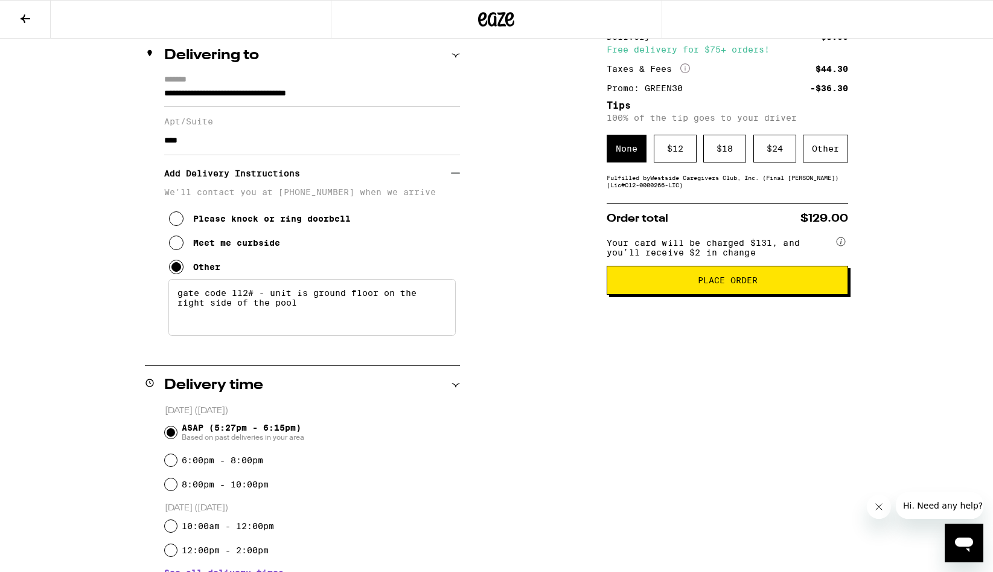
type textarea "gate code 112# - unit is ground floor on the right side of the pool"
click at [671, 295] on button "Place Order" at bounding box center [728, 280] width 242 height 29
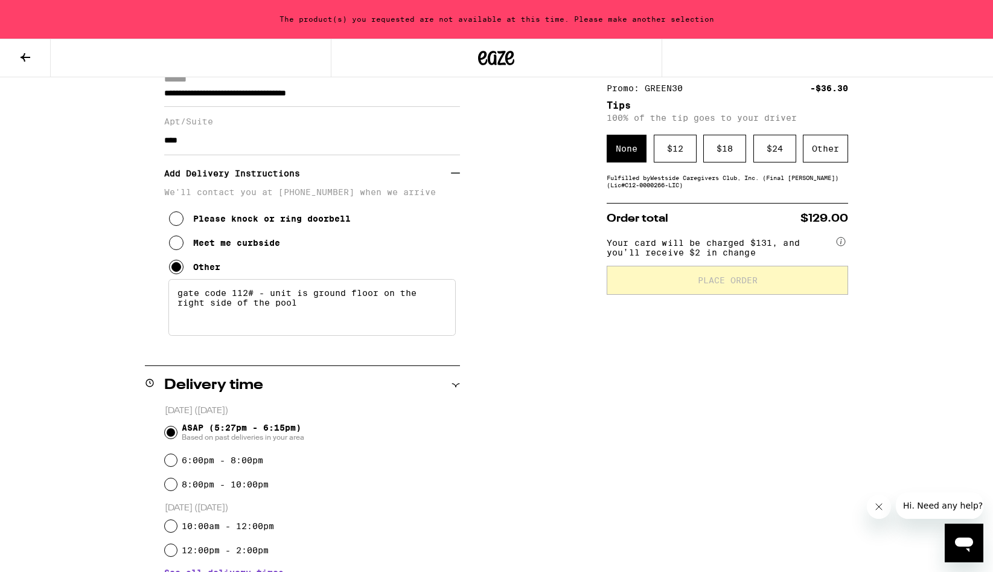
scroll to position [0, 0]
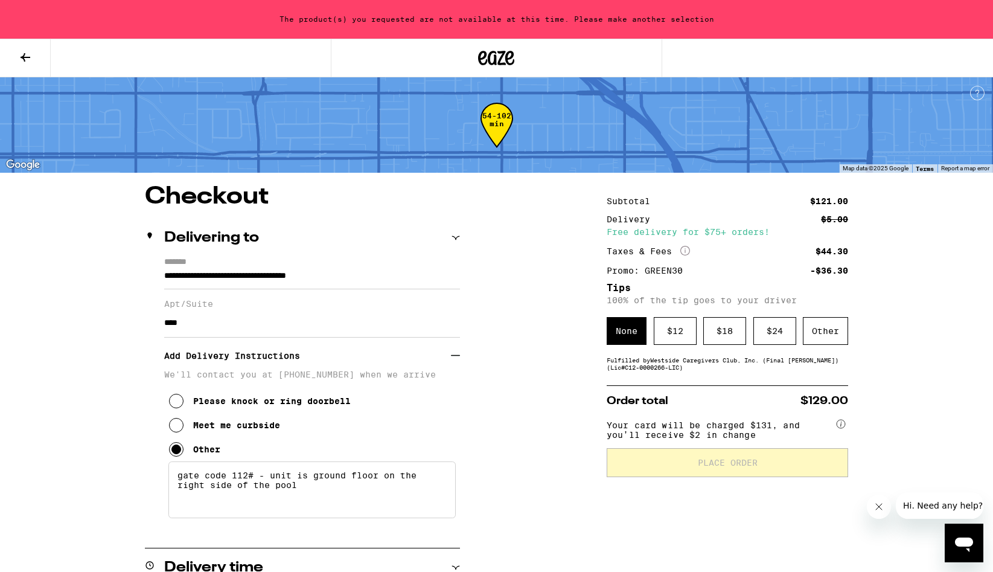
click at [30, 57] on icon at bounding box center [25, 57] width 14 height 14
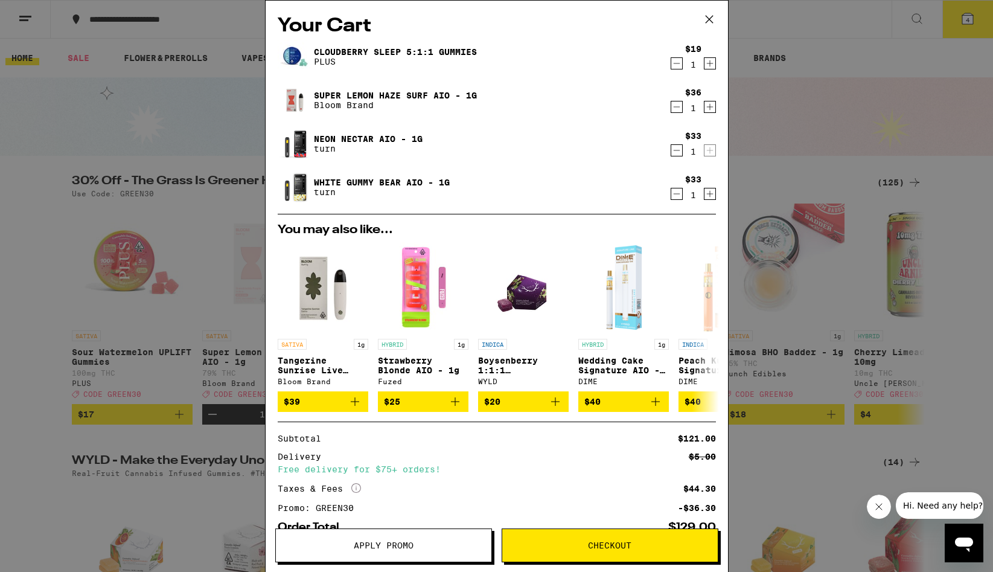
click at [677, 64] on icon "Decrement" at bounding box center [676, 63] width 11 height 14
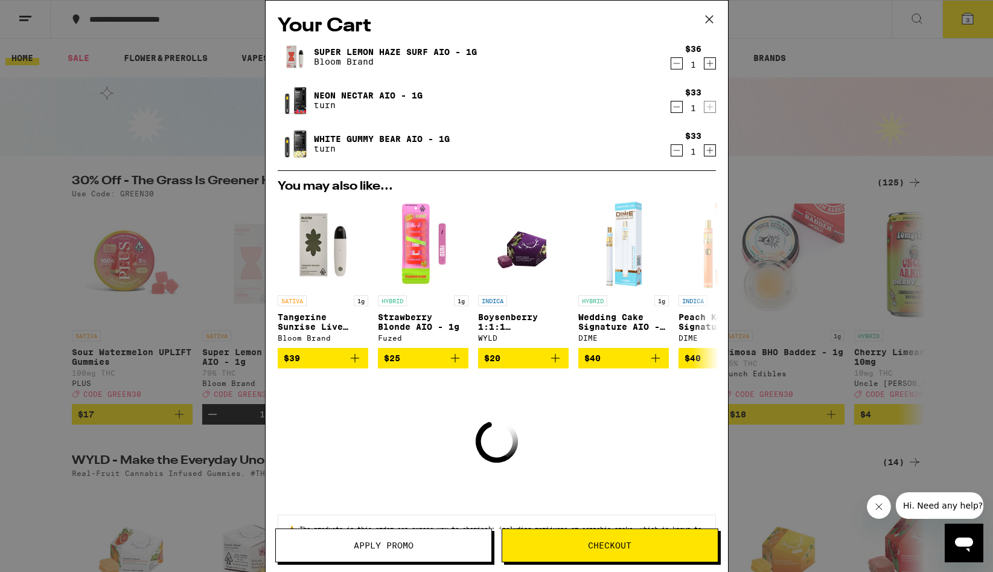
click at [677, 64] on icon "Decrement" at bounding box center [676, 63] width 11 height 14
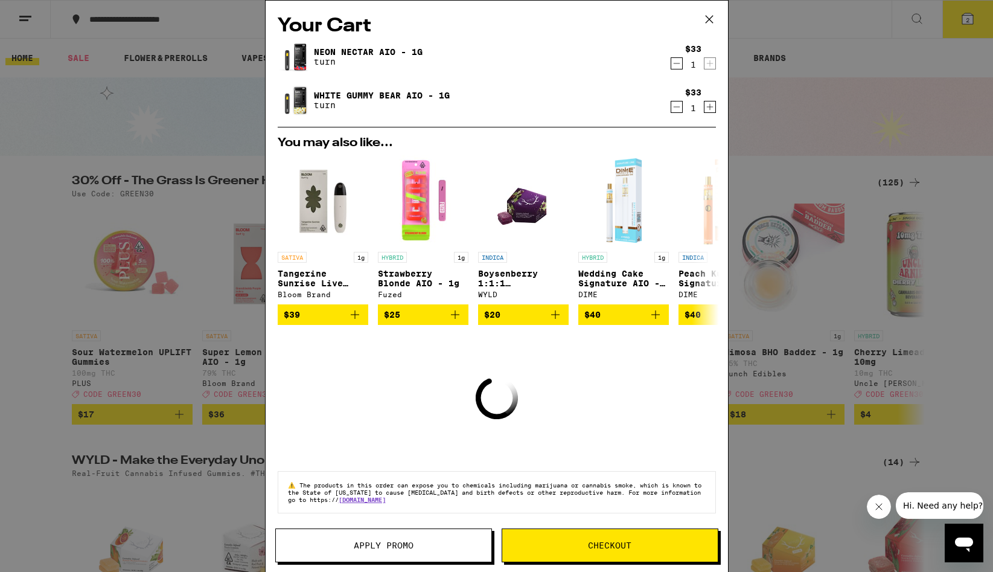
click at [677, 64] on icon "Decrement" at bounding box center [676, 63] width 11 height 14
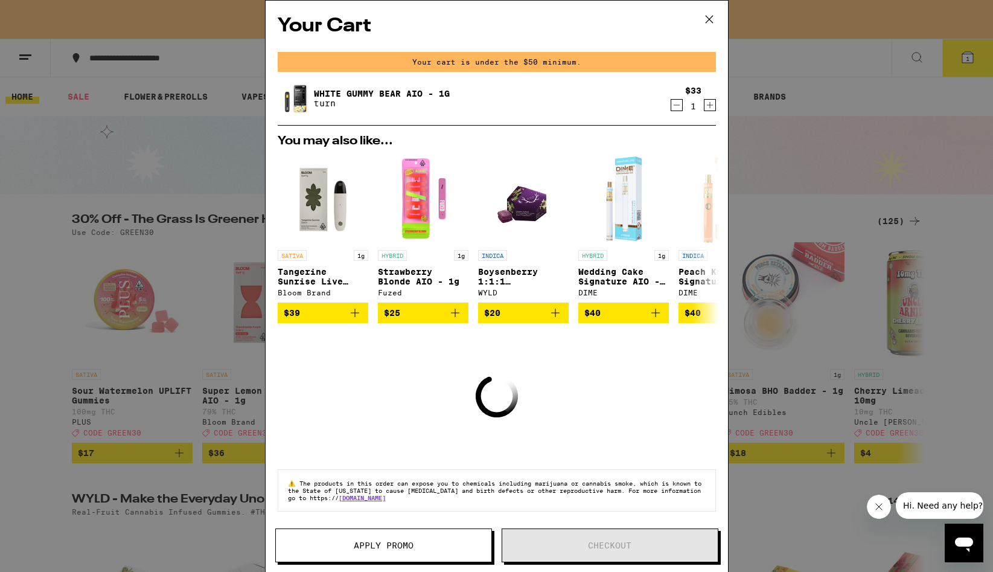
click at [673, 103] on icon "Decrement" at bounding box center [676, 105] width 11 height 14
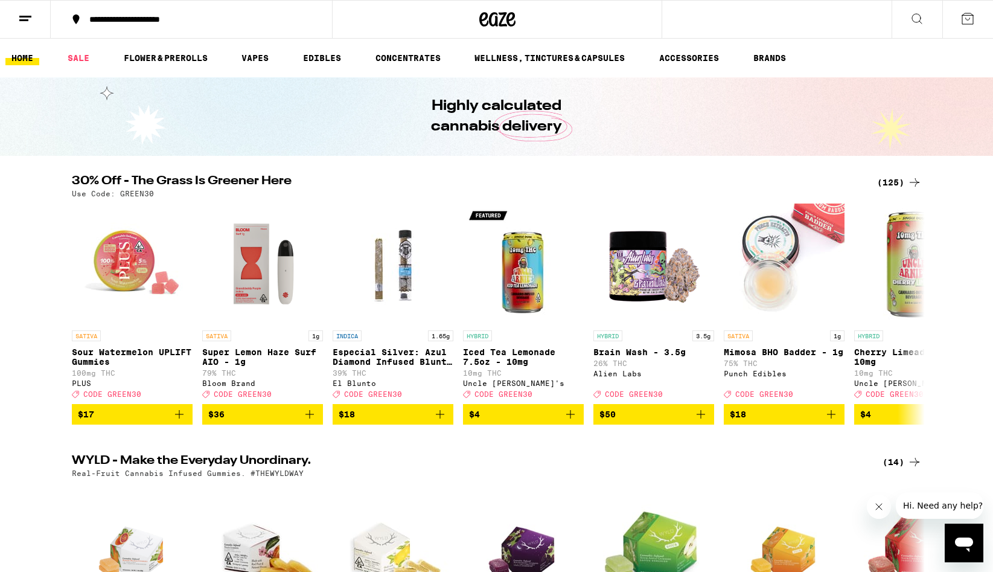
click at [912, 181] on icon at bounding box center [914, 182] width 14 height 14
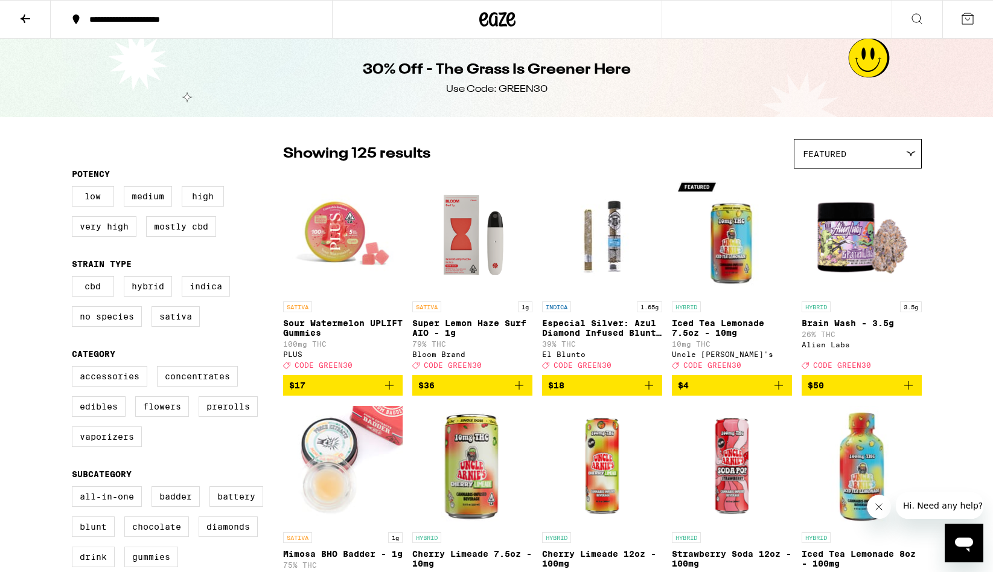
click at [517, 392] on icon "Add to bag" at bounding box center [519, 385] width 14 height 14
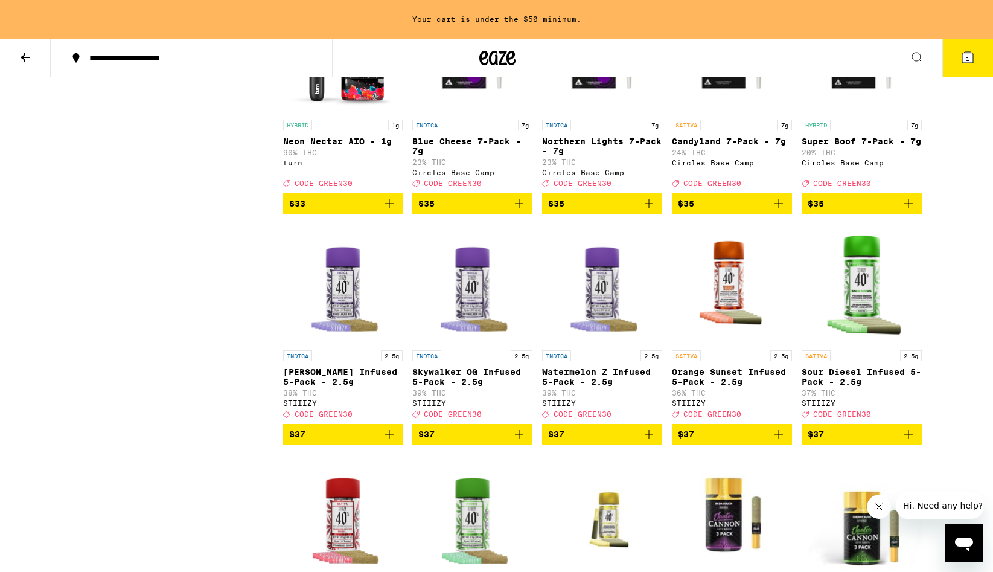
scroll to position [4376, 0]
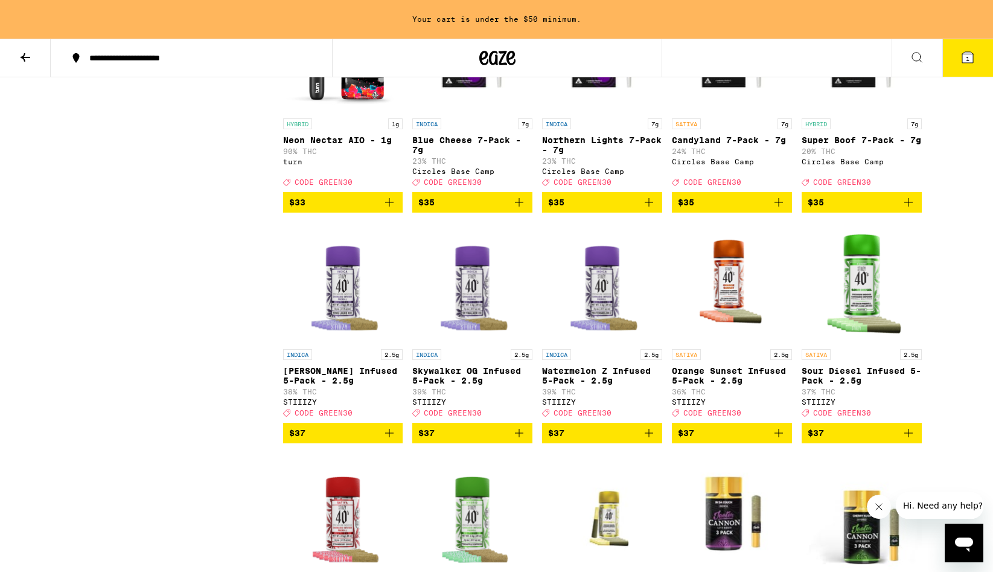
click at [392, 210] on icon "Add to bag" at bounding box center [389, 202] width 14 height 14
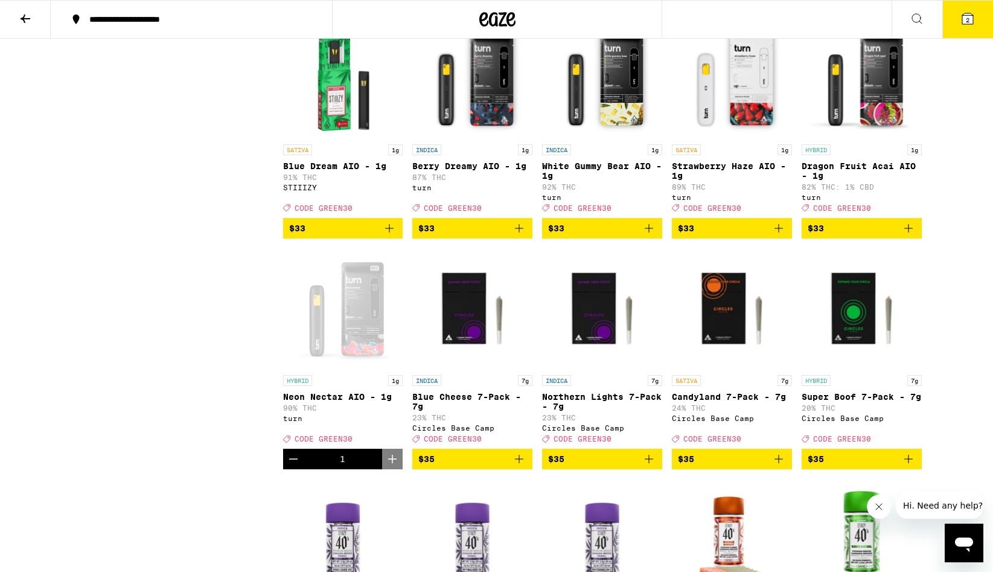
scroll to position [4081, 0]
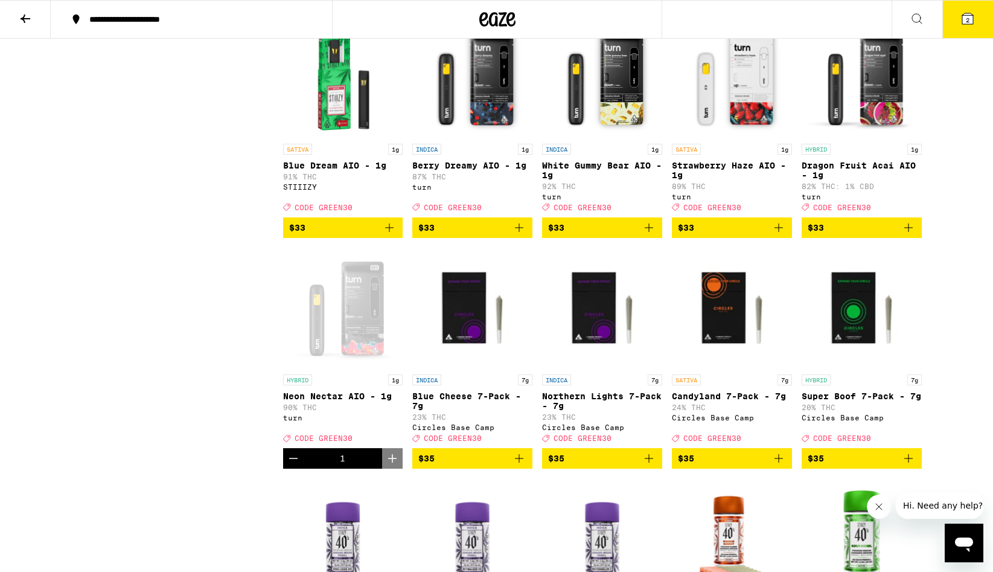
click at [652, 235] on icon "Add to bag" at bounding box center [649, 227] width 14 height 14
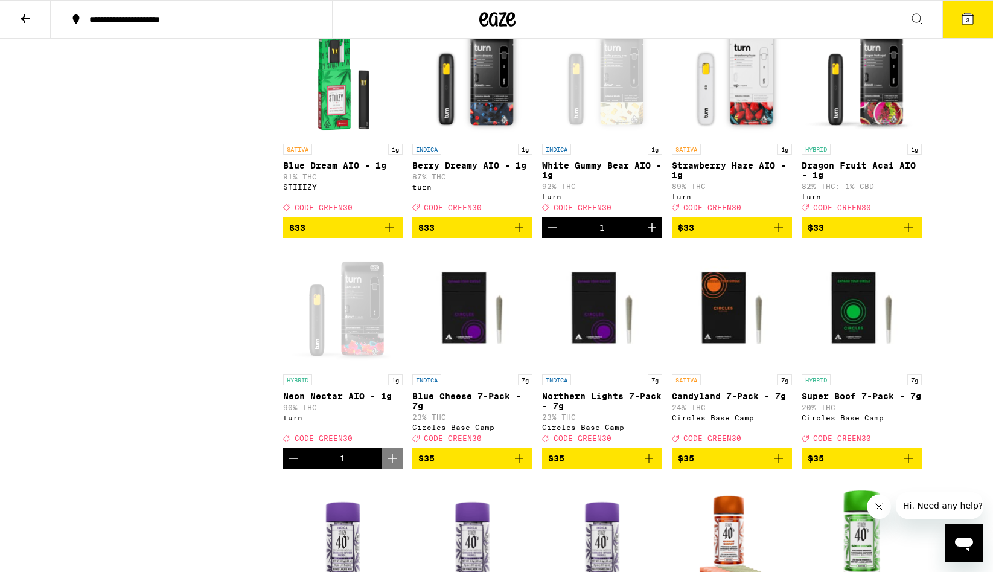
click at [28, 18] on icon at bounding box center [26, 18] width 10 height 8
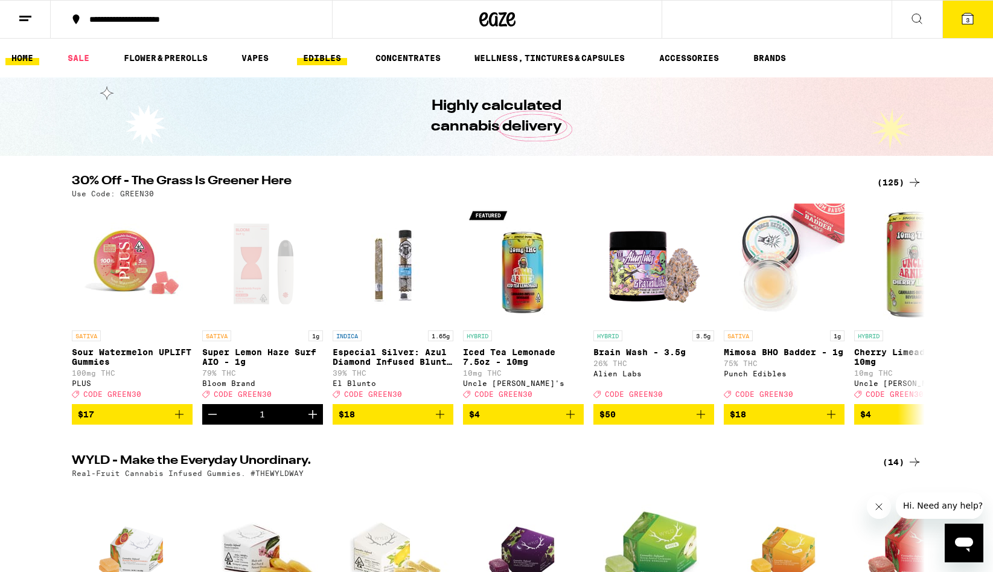
click at [333, 56] on link "EDIBLES" at bounding box center [322, 58] width 50 height 14
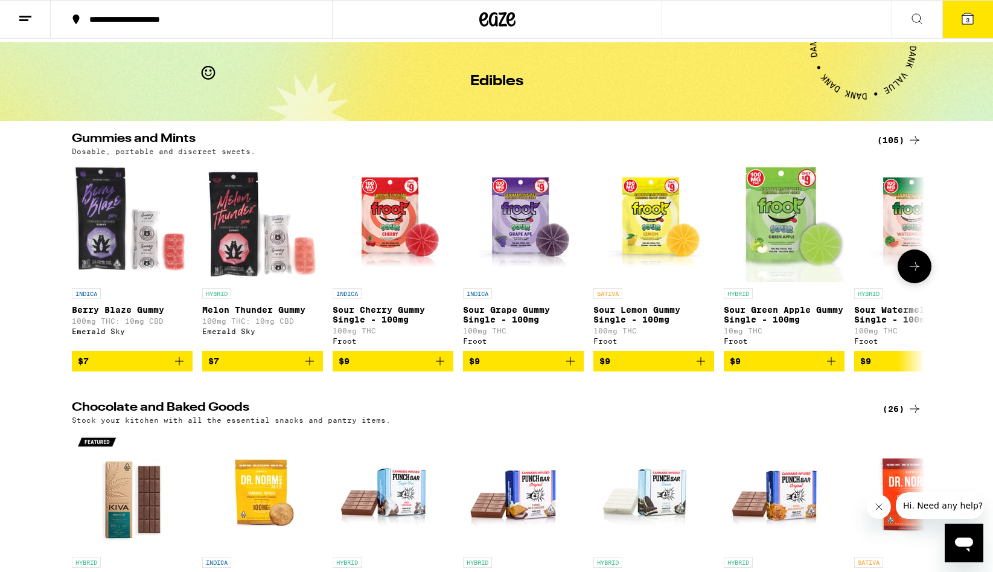
scroll to position [51, 0]
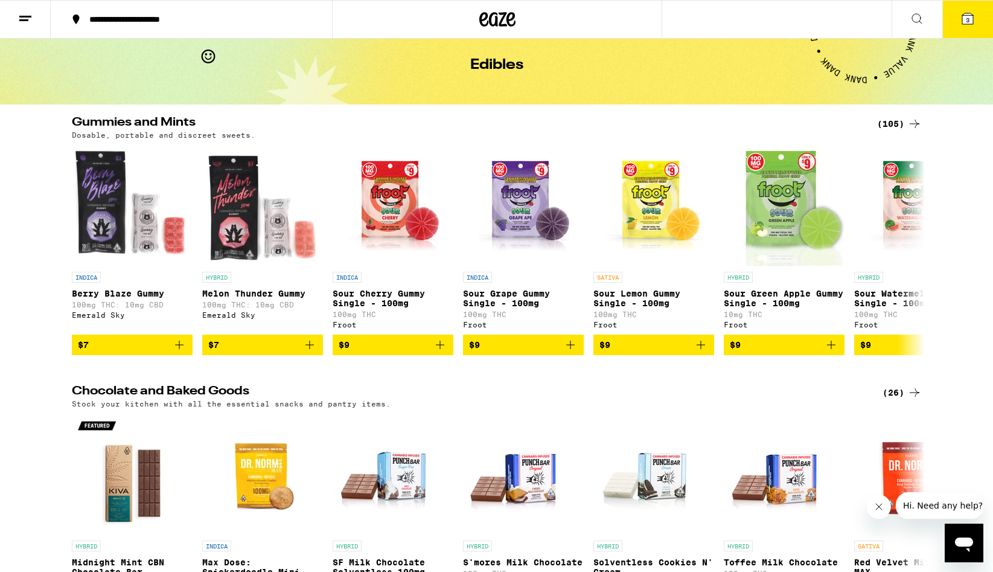
click at [903, 121] on div "(105)" at bounding box center [899, 124] width 45 height 14
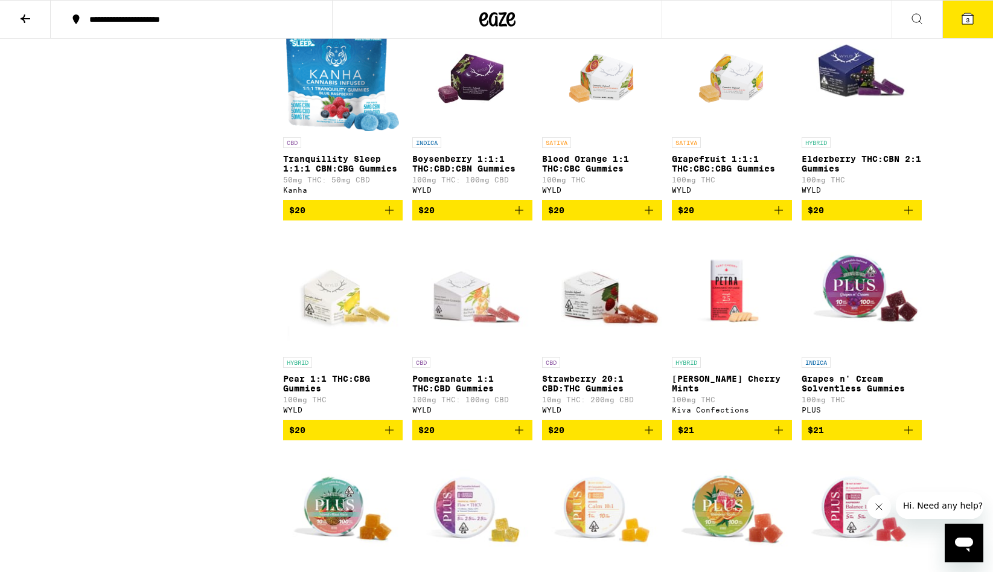
scroll to position [3283, 0]
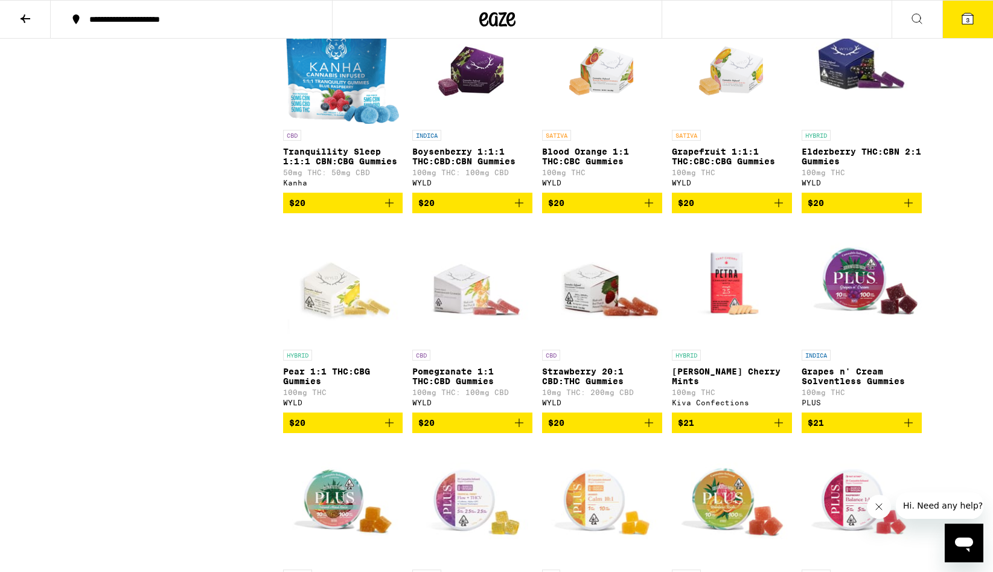
click at [524, 210] on icon "Add to bag" at bounding box center [519, 203] width 14 height 14
click at [966, 15] on icon at bounding box center [967, 18] width 11 height 11
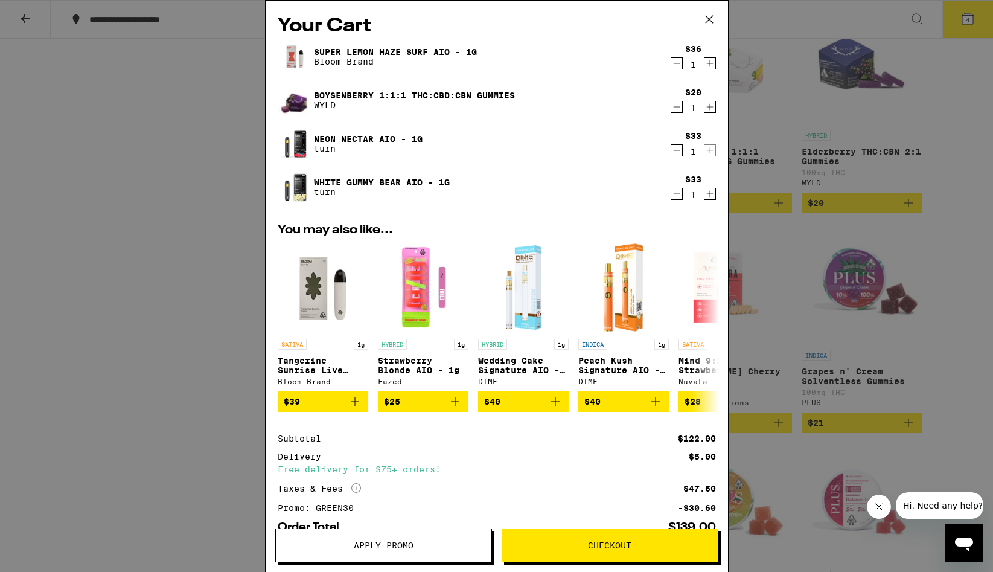
click at [408, 548] on span "Apply Promo" at bounding box center [384, 545] width 60 height 8
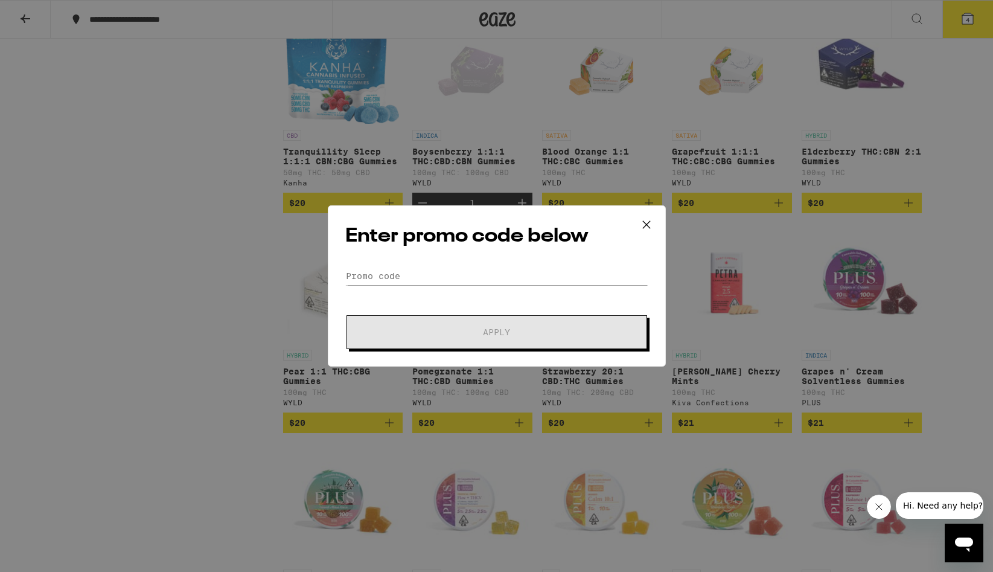
click at [416, 264] on div "Enter promo code below Promo Code Apply" at bounding box center [497, 285] width 338 height 161
click at [416, 270] on input "Promo Code" at bounding box center [496, 276] width 303 height 18
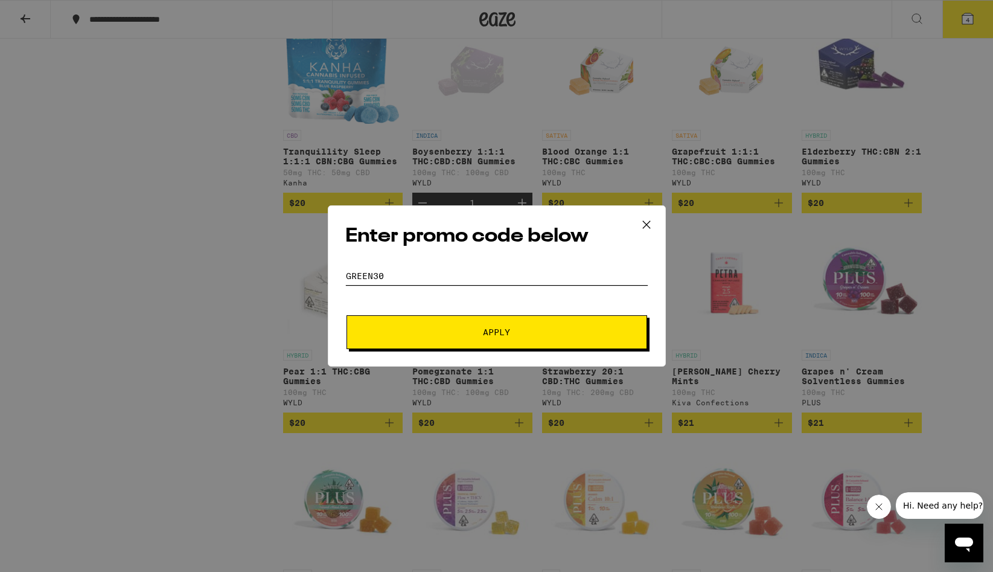
type input "green30"
click at [426, 323] on button "Apply" at bounding box center [497, 332] width 301 height 34
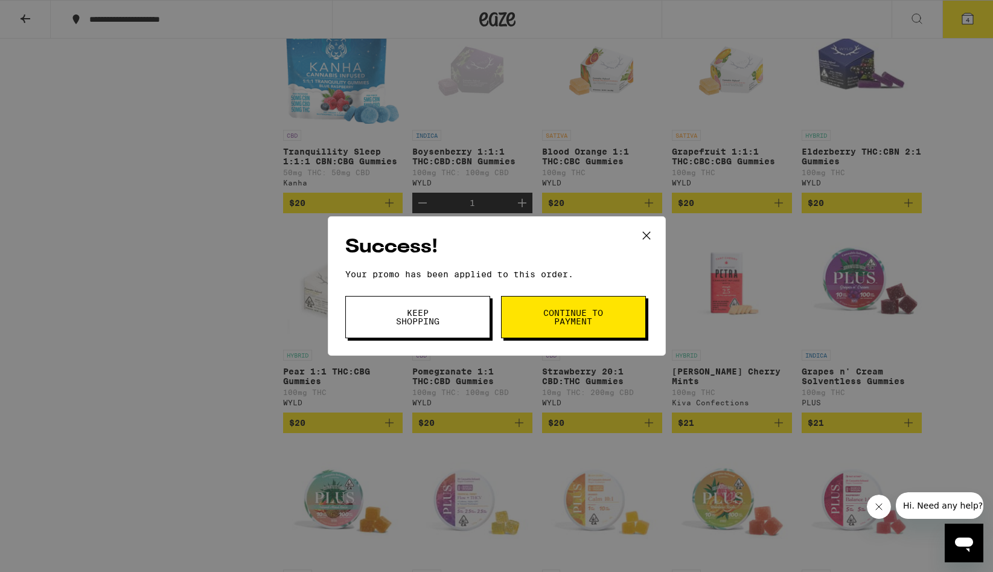
click at [525, 325] on button "Continue to payment" at bounding box center [573, 317] width 145 height 42
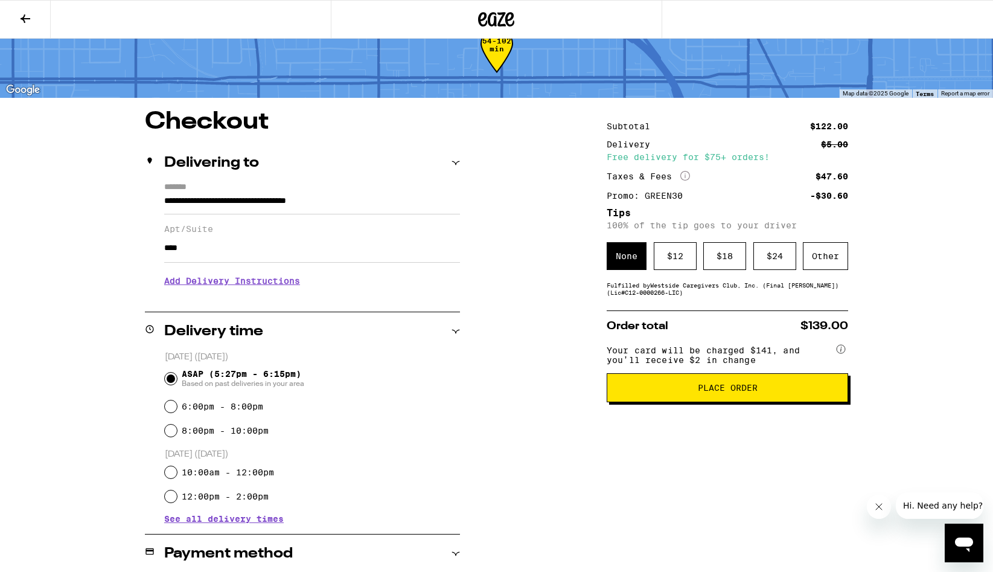
scroll to position [35, 0]
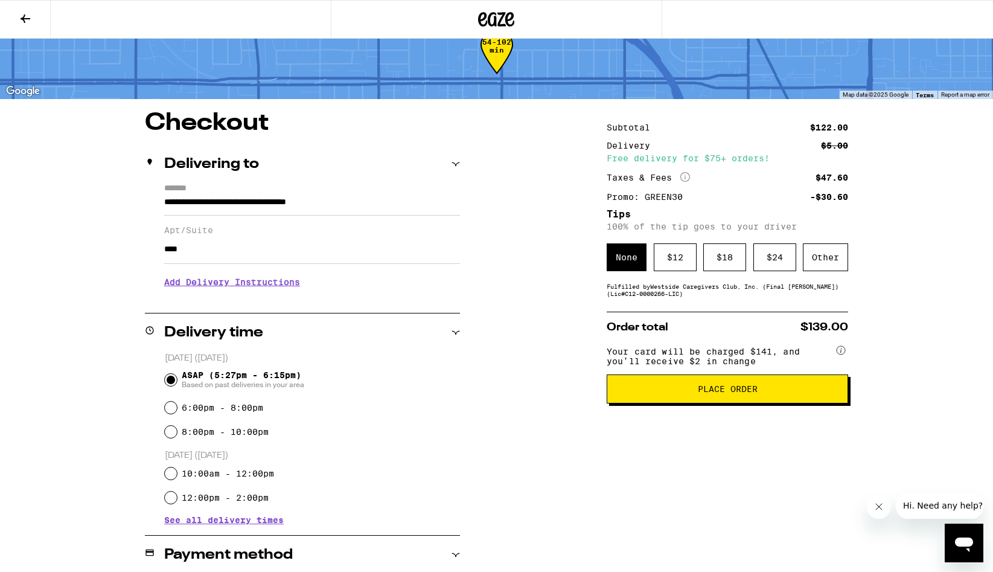
click at [260, 288] on h3 "Add Delivery Instructions" at bounding box center [312, 282] width 296 height 28
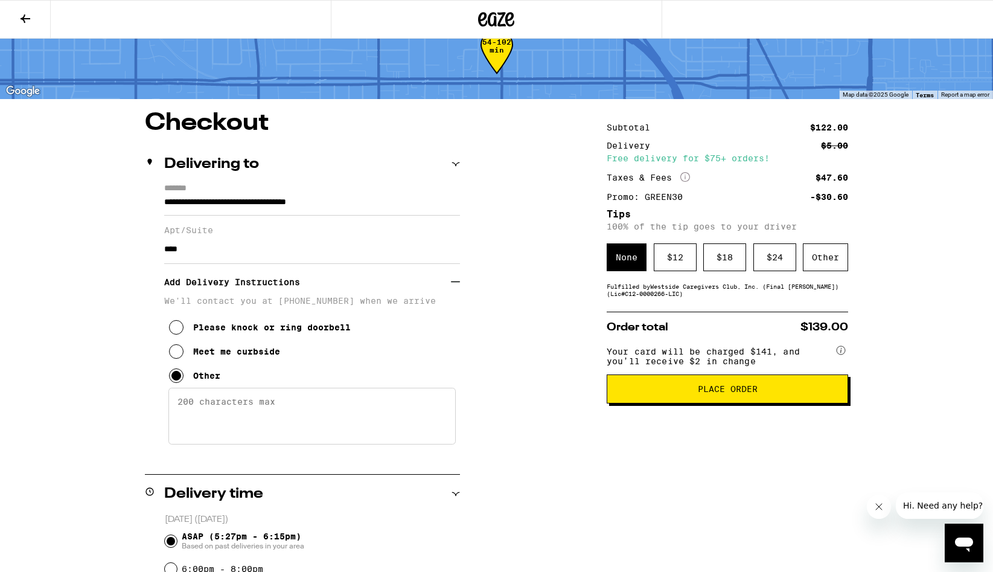
click at [229, 425] on textarea "Enter any other delivery instructions you want driver to know" at bounding box center [311, 416] width 287 height 57
drag, startPoint x: 282, startPoint y: 418, endPoint x: 220, endPoint y: 420, distance: 61.6
click at [220, 420] on textarea "gate code: 112# unit is down stairs to the right of the pool" at bounding box center [311, 416] width 287 height 57
type textarea "gate code: 112# unit is ground level to the right of the pool"
click at [718, 393] on span "Place Order" at bounding box center [728, 389] width 60 height 8
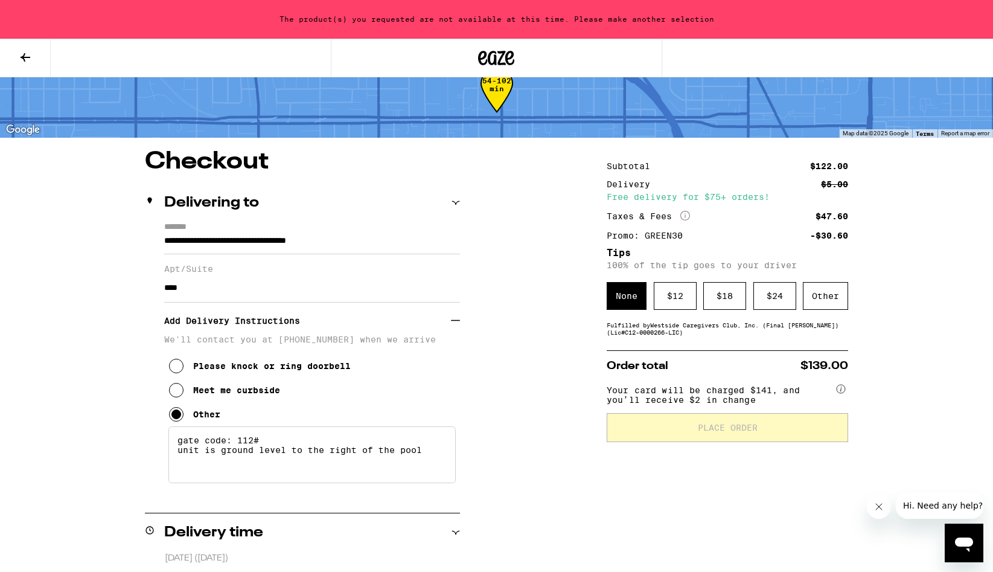
scroll to position [74, 0]
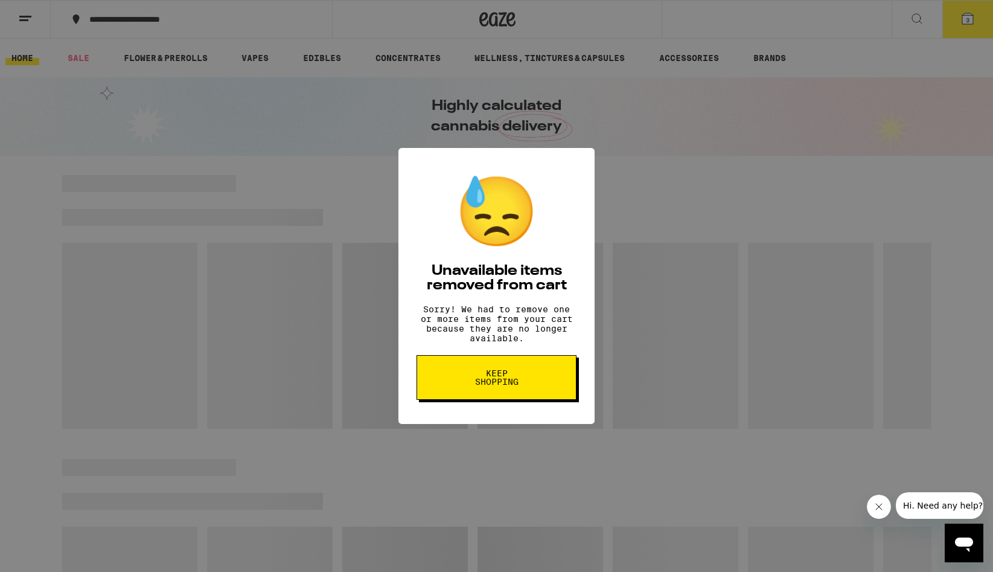
click at [509, 398] on button "Keep Shopping" at bounding box center [497, 377] width 160 height 45
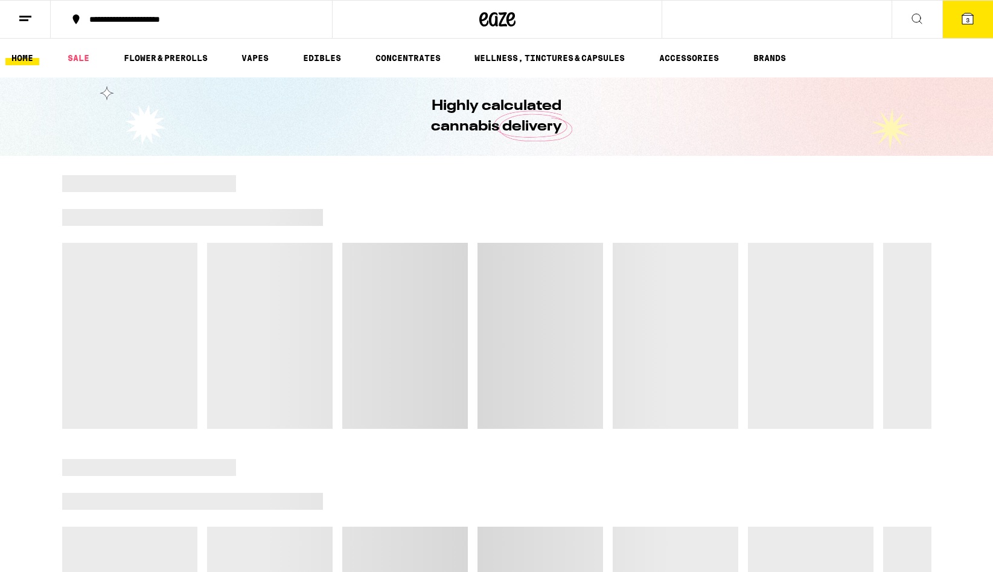
click at [968, 24] on icon at bounding box center [968, 18] width 14 height 14
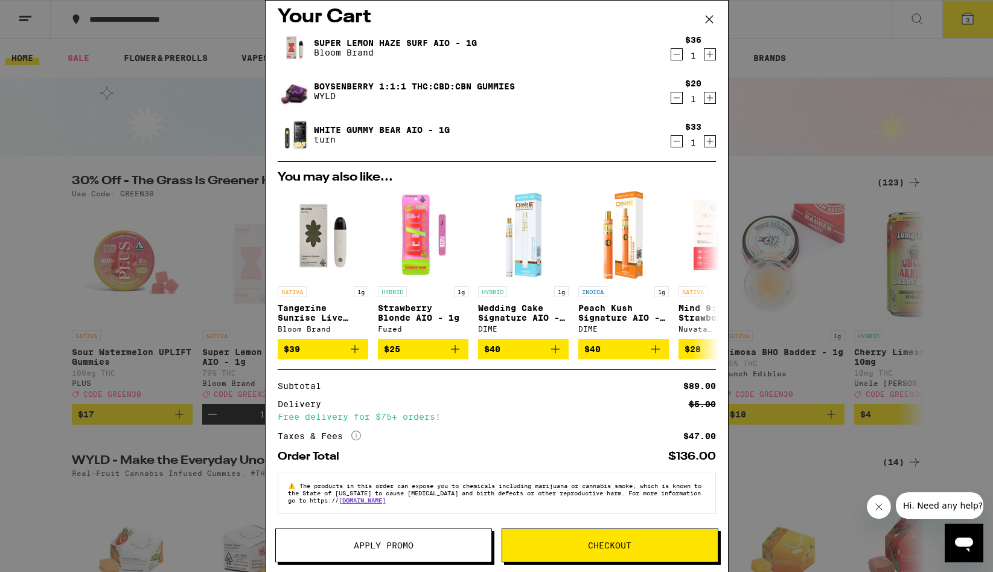
click at [403, 545] on span "Apply Promo" at bounding box center [384, 545] width 60 height 8
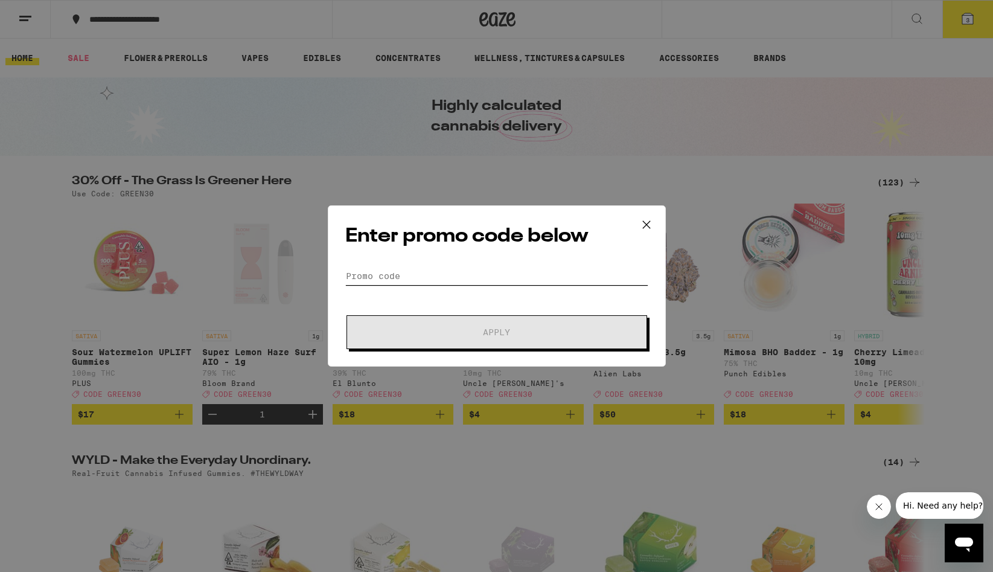
click at [400, 271] on input "Promo Code" at bounding box center [496, 276] width 303 height 18
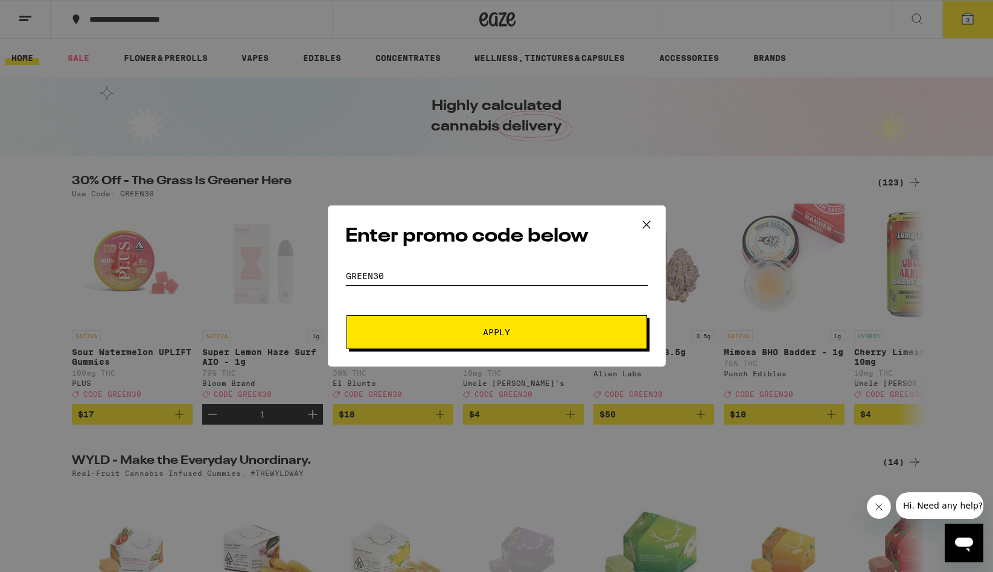
type input "green30"
click at [391, 318] on button "Apply" at bounding box center [497, 332] width 301 height 34
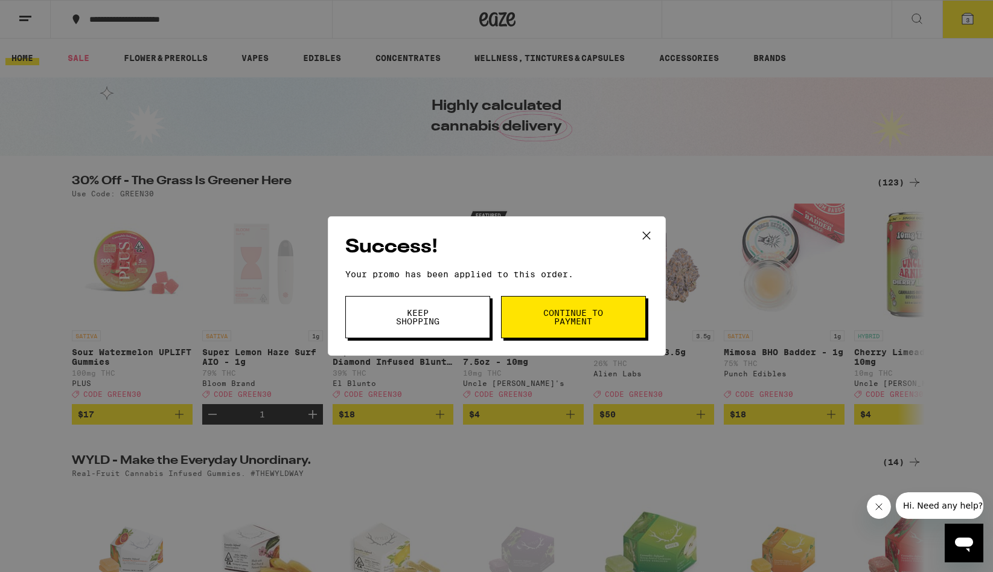
click at [409, 338] on button "Keep Shopping" at bounding box center [417, 317] width 145 height 42
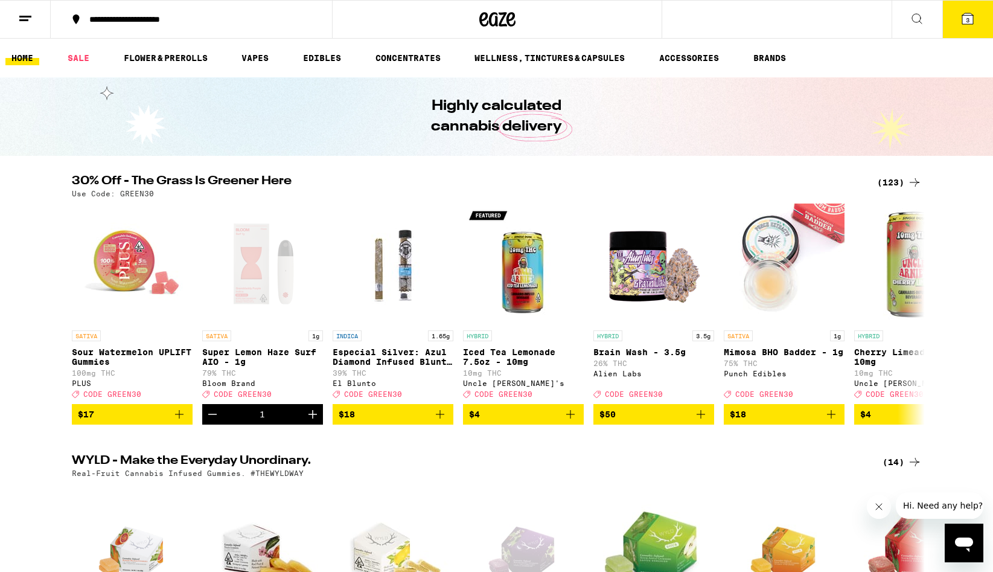
click at [956, 19] on button "3" at bounding box center [967, 19] width 51 height 37
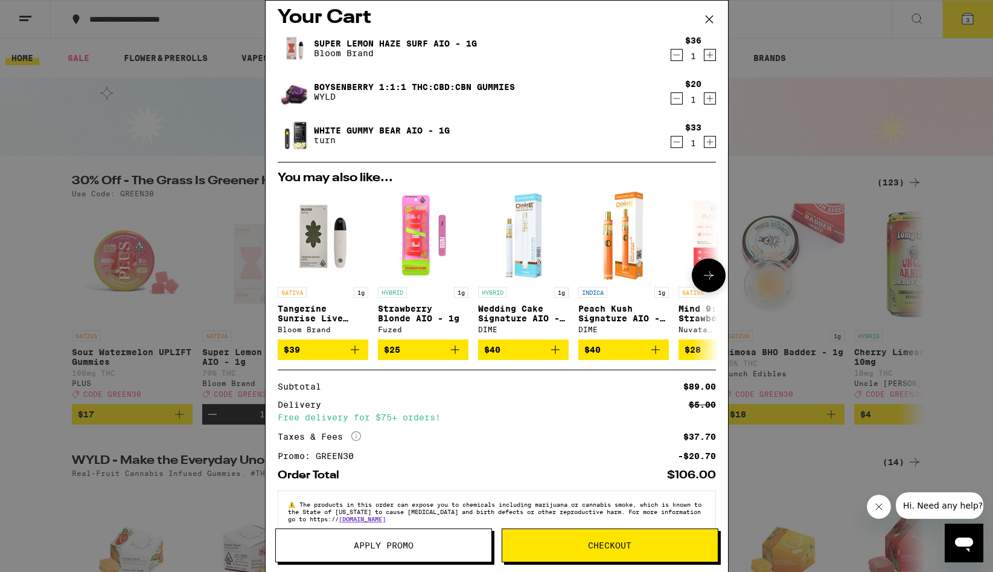
scroll to position [7, 0]
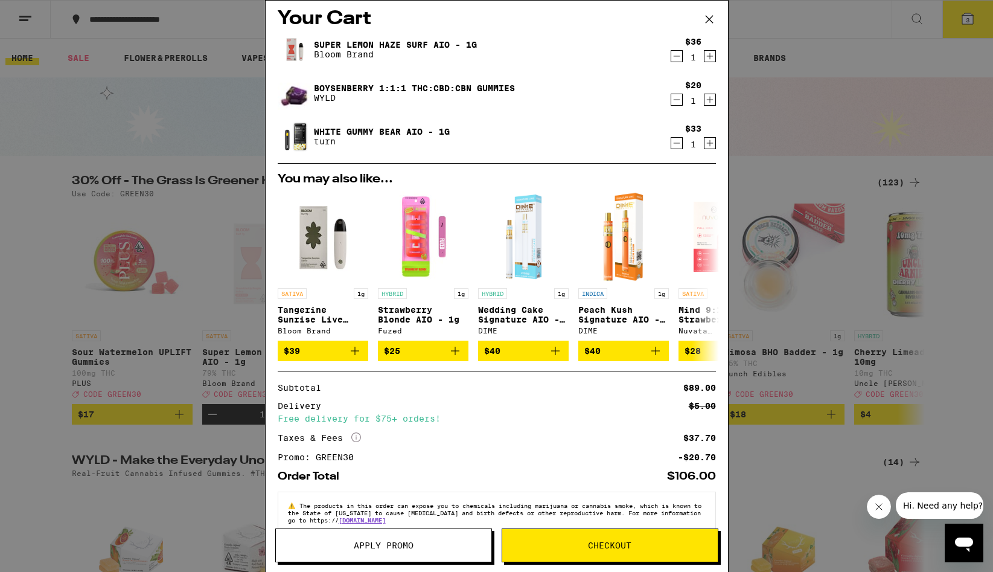
click at [801, 149] on div "Your Cart Super Lemon Haze Surf AIO - 1g Bloom Brand $36 1 Boysenberry 1:1:1 TH…" at bounding box center [496, 286] width 993 height 572
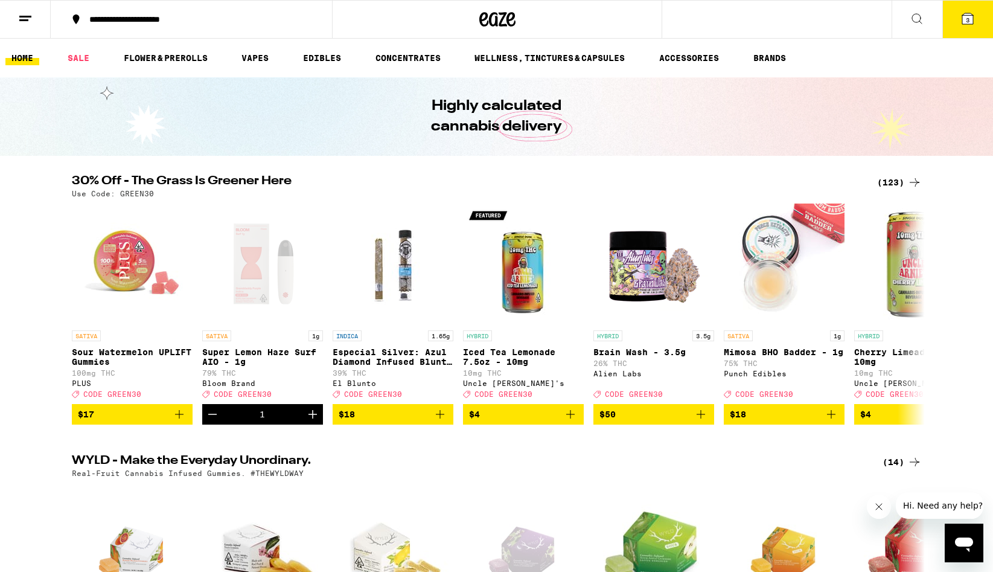
click at [901, 177] on div "(123)" at bounding box center [899, 182] width 45 height 14
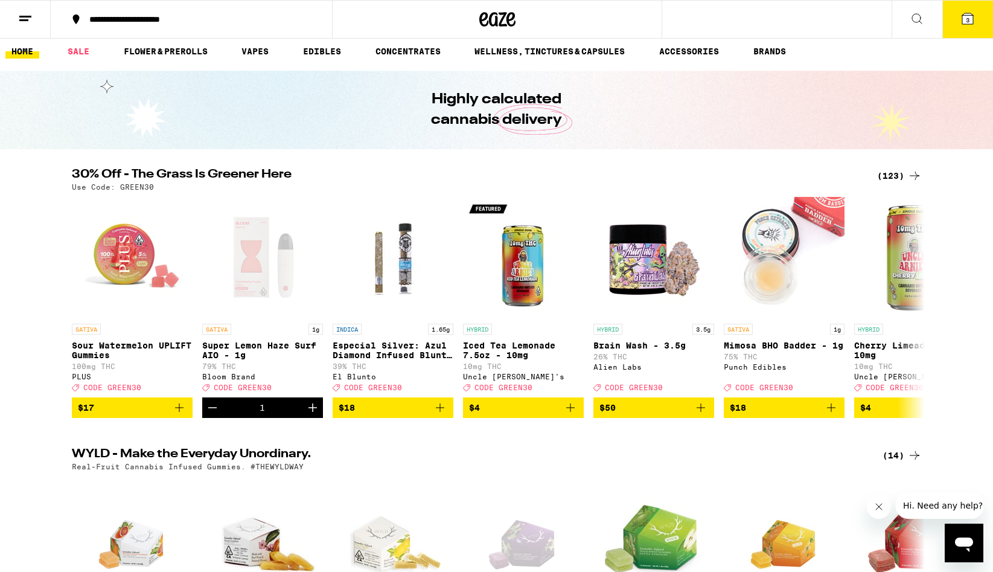
scroll to position [8, 0]
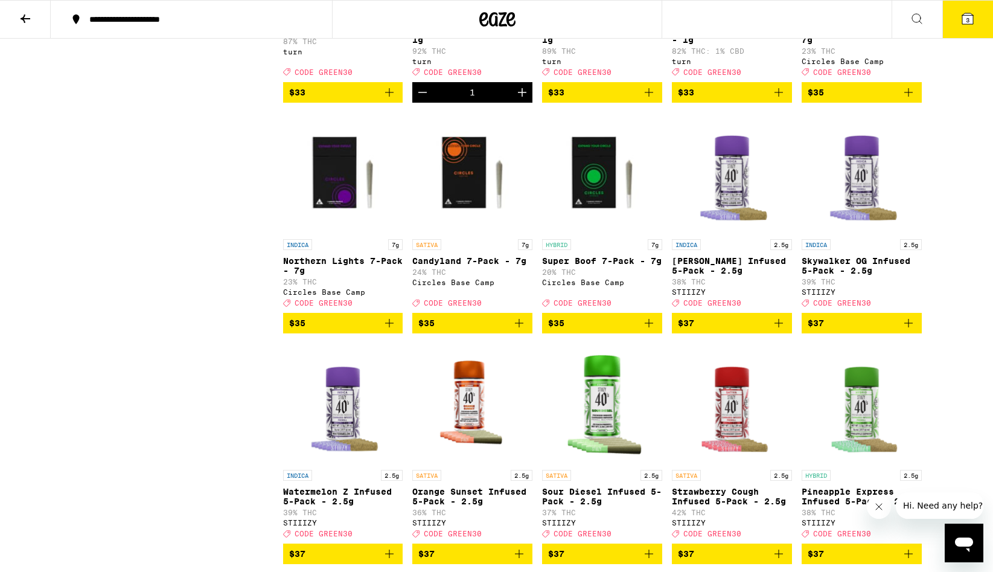
scroll to position [4214, 0]
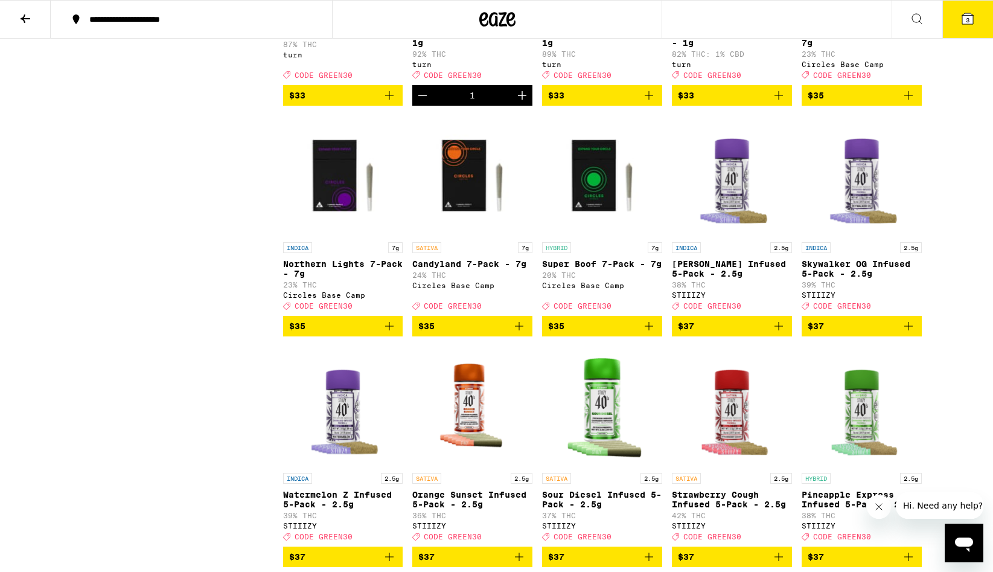
click at [718, 48] on p "Dragon Fruit Acai AIO - 1g" at bounding box center [732, 37] width 120 height 19
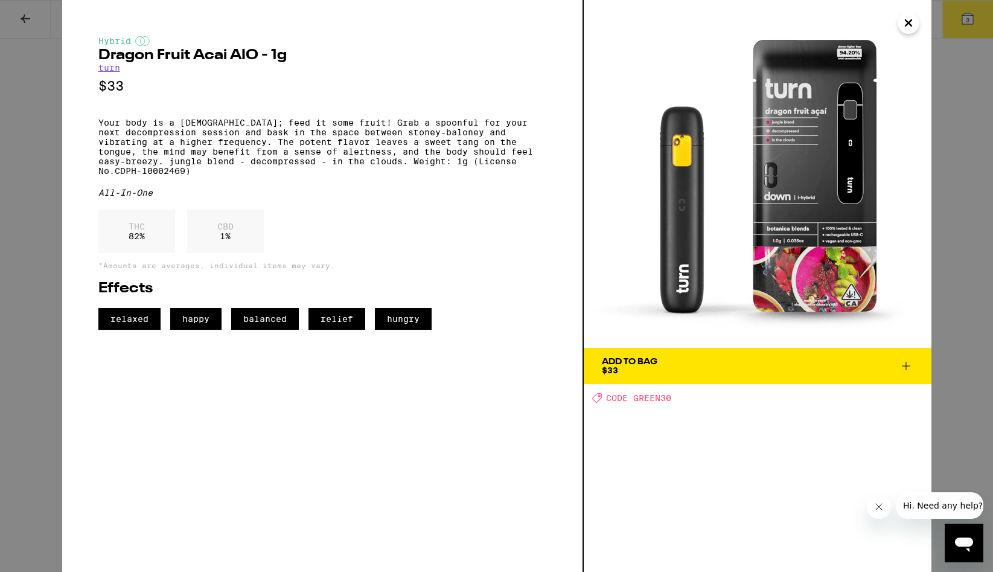
click at [60, 324] on div "Hybrid Dragon Fruit Acai AIO - 1g turn $33 Your body is a [DEMOGRAPHIC_DATA]; f…" at bounding box center [496, 286] width 993 height 572
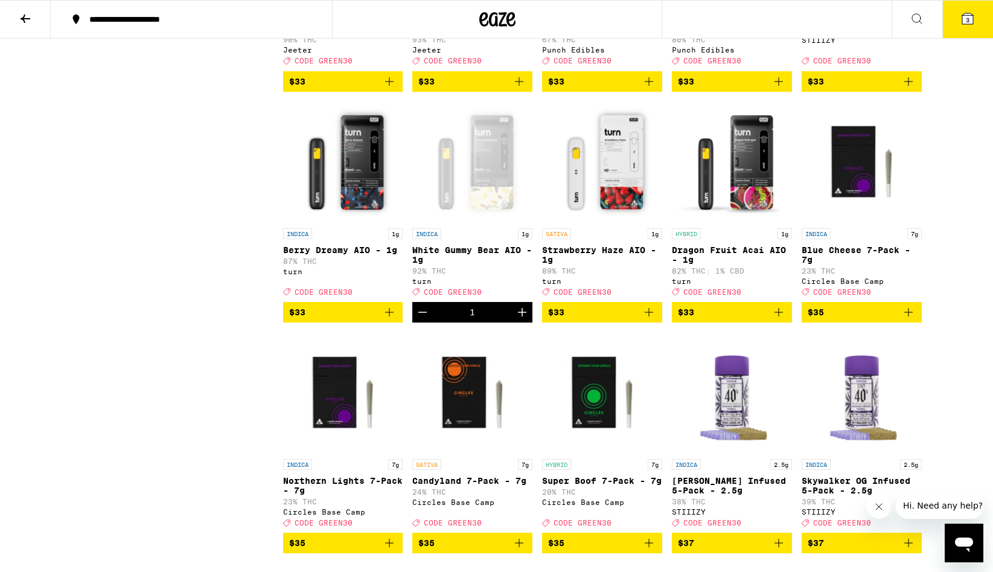
scroll to position [3992, 0]
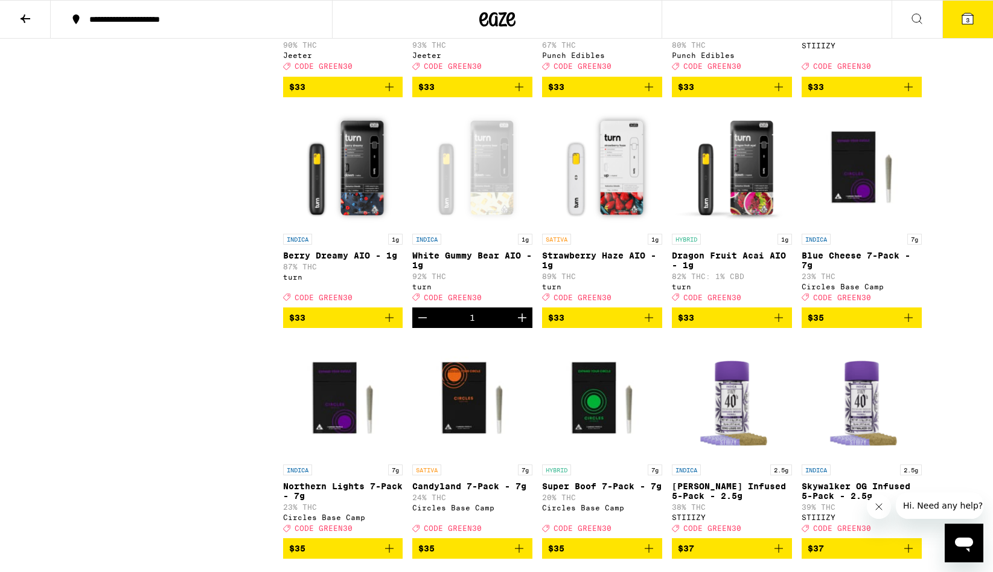
click at [507, 270] on p "White Gummy Bear AIO - 1g" at bounding box center [472, 260] width 120 height 19
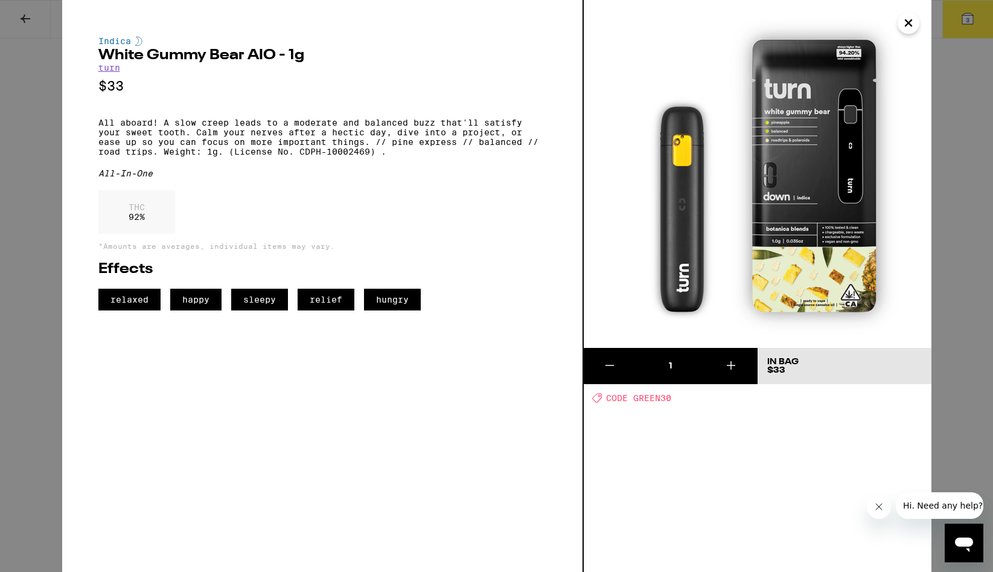
click at [19, 200] on div "Indica White Gummy Bear AIO - 1g turn $33 All aboard! A slow creep leads to a m…" at bounding box center [496, 286] width 993 height 572
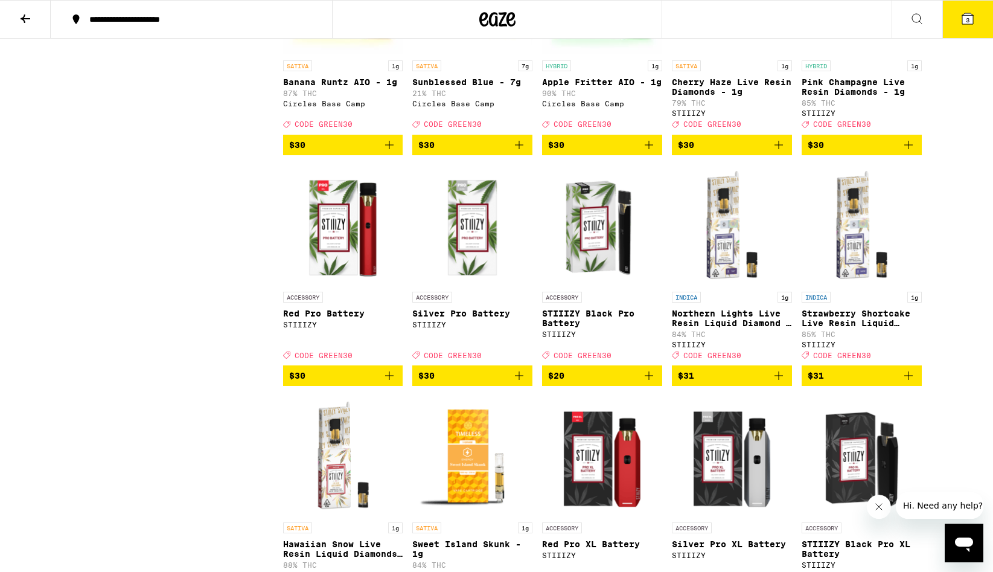
scroll to position [3240, 0]
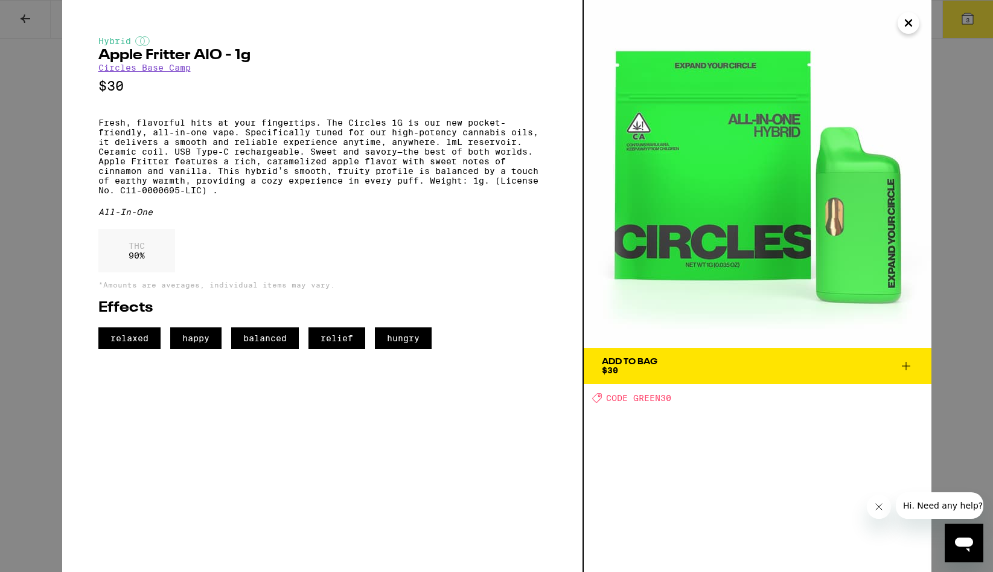
click at [69, 239] on div "Hybrid Apple Fritter AIO - 1g Circles Base Camp $30 Fresh, flavorful hits at yo…" at bounding box center [323, 286] width 522 height 572
click at [37, 293] on div "Hybrid Apple Fritter AIO - 1g Circles Base Camp $30 Fresh, flavorful hits at yo…" at bounding box center [496, 286] width 993 height 572
